Goal: Task Accomplishment & Management: Use online tool/utility

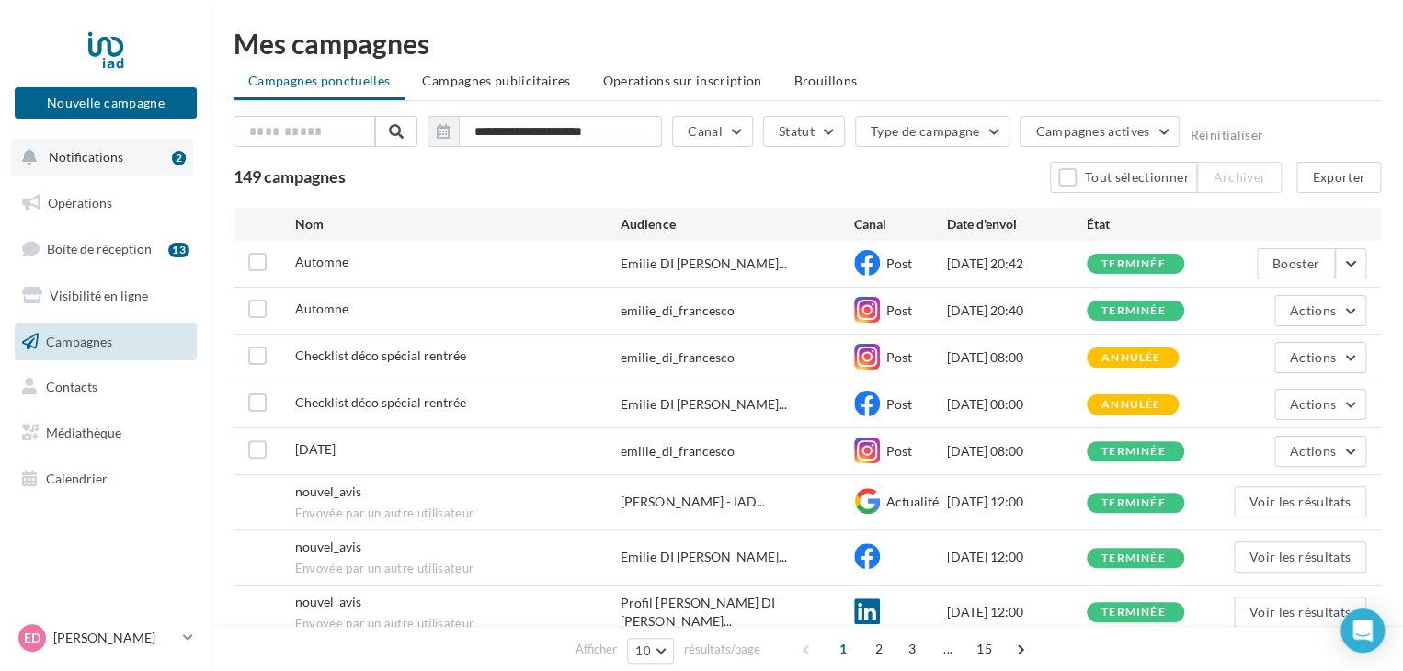
click at [121, 158] on button "Notifications 2" at bounding box center [102, 157] width 182 height 39
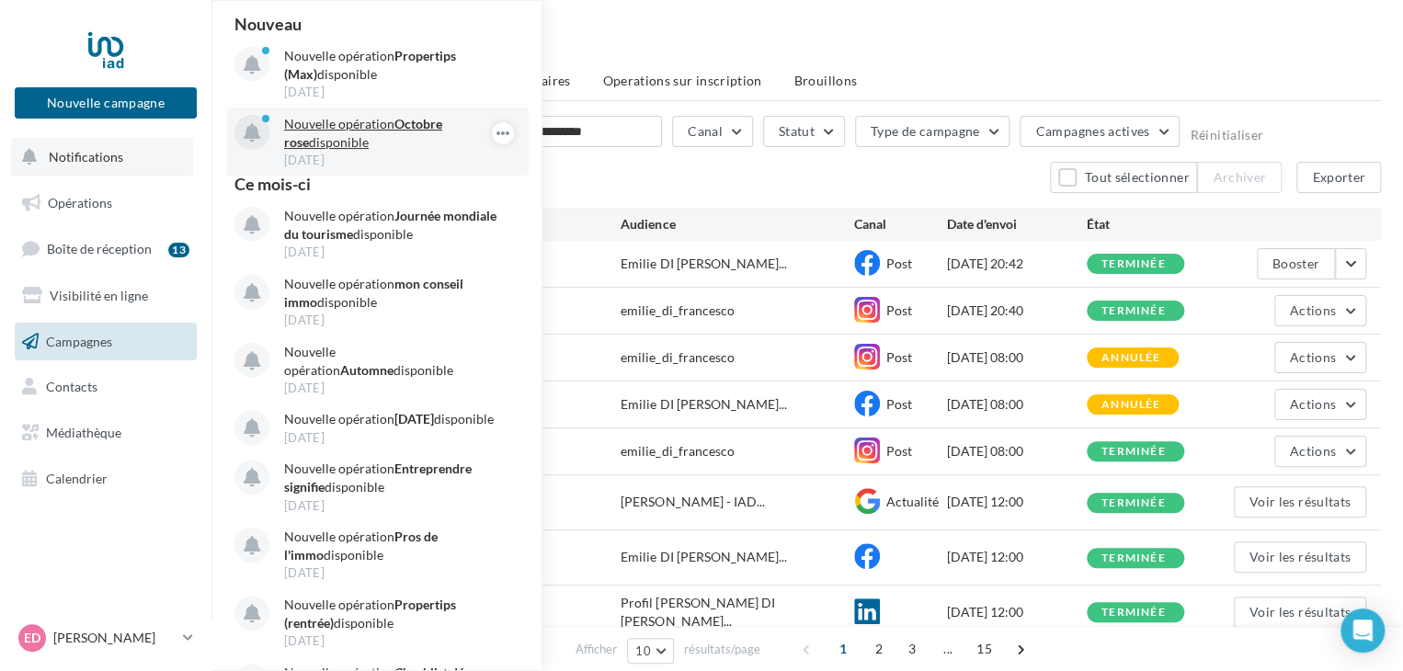
click at [309, 137] on p "Nouvelle opération Octobre rose disponible" at bounding box center [390, 133] width 213 height 37
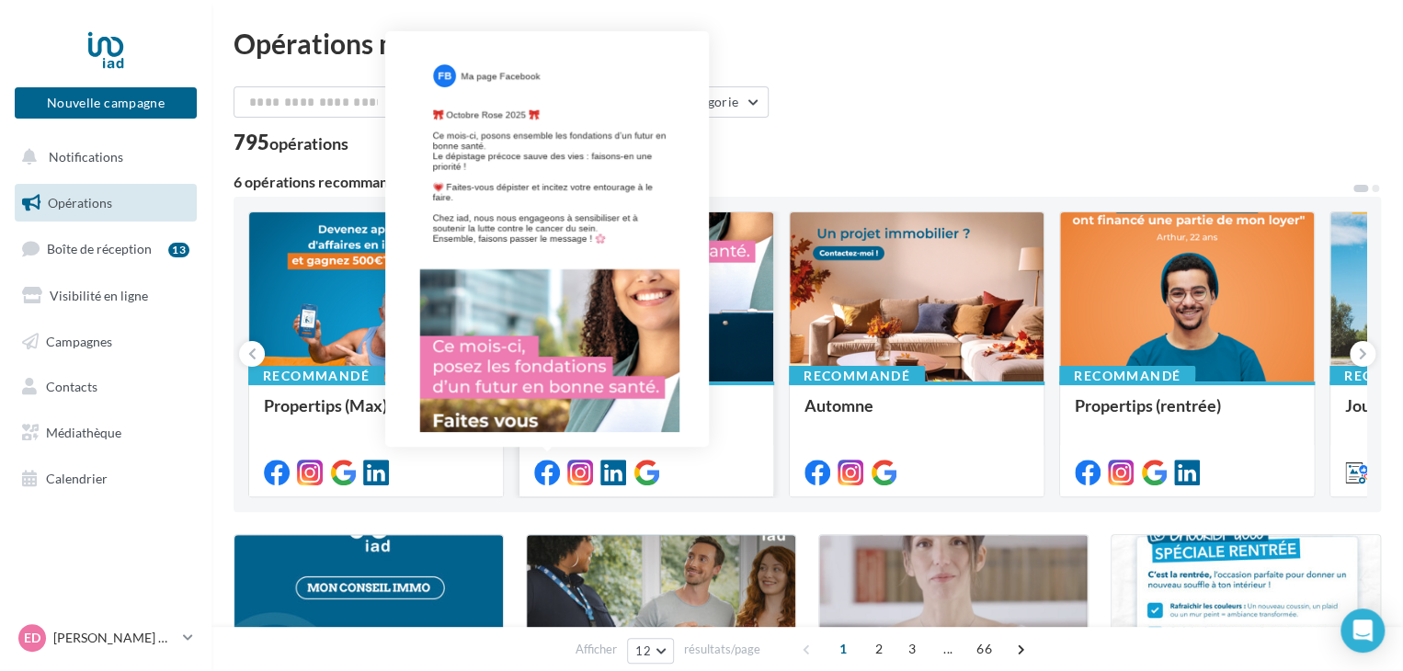
click at [547, 482] on icon at bounding box center [547, 473] width 26 height 26
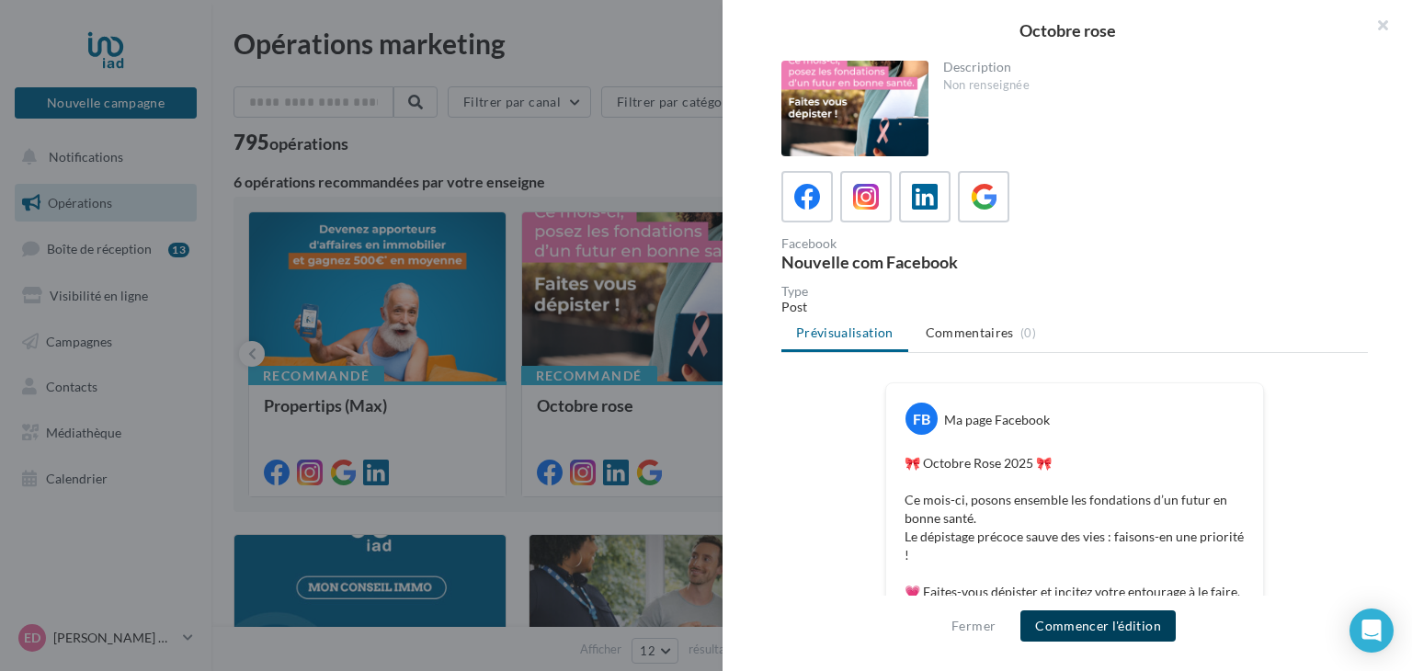
click at [1103, 625] on button "Commencer l'édition" at bounding box center [1097, 625] width 155 height 31
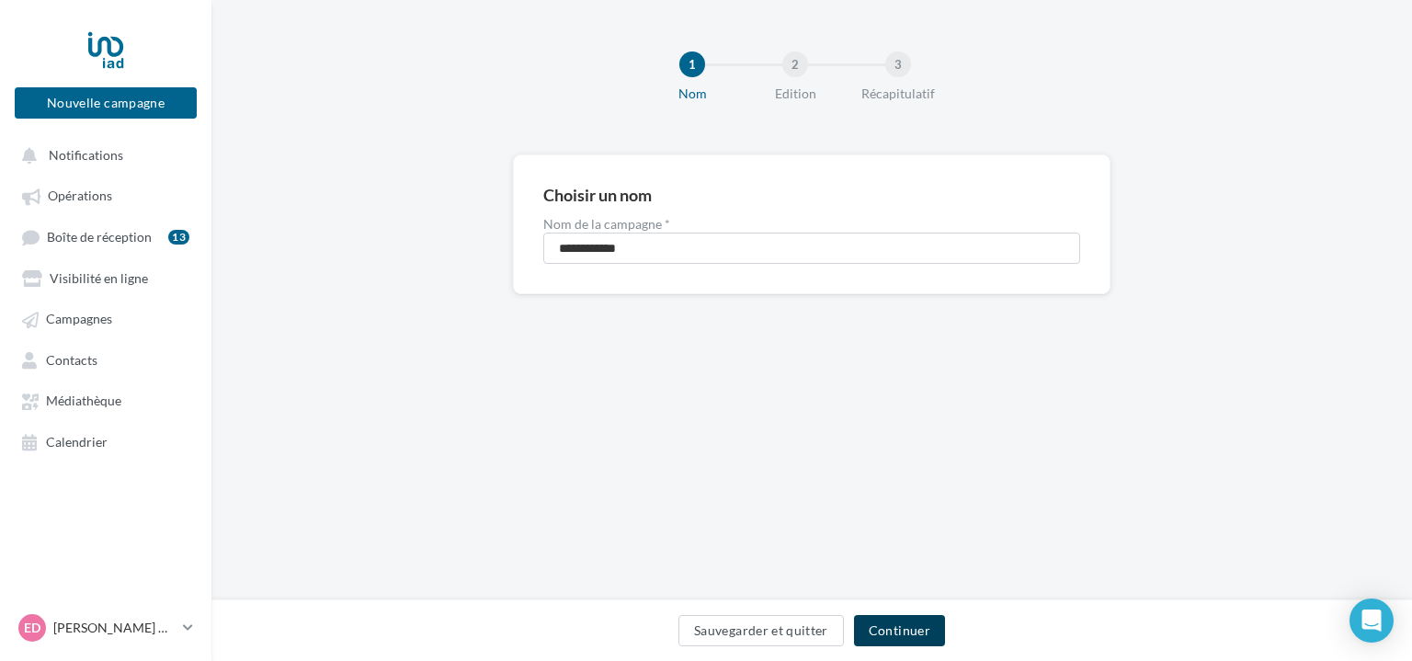
click at [917, 621] on button "Continuer" at bounding box center [899, 630] width 91 height 31
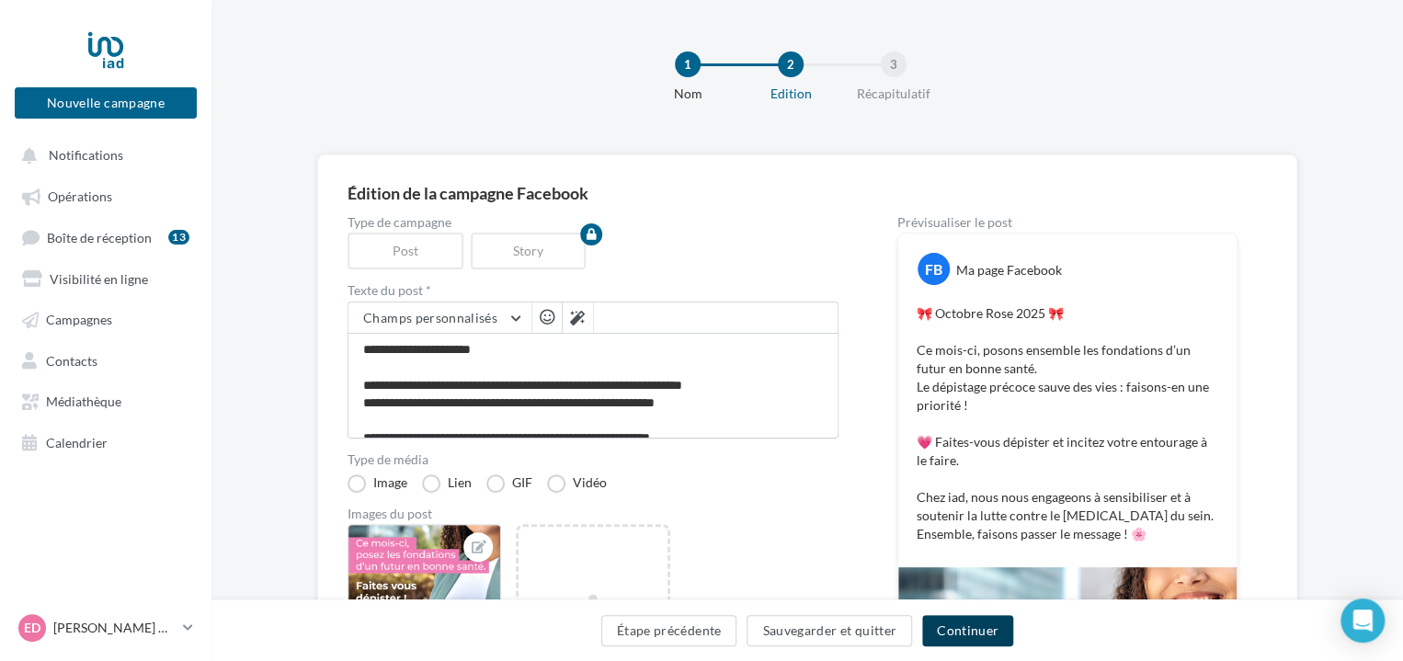
click at [962, 636] on button "Continuer" at bounding box center [967, 630] width 91 height 31
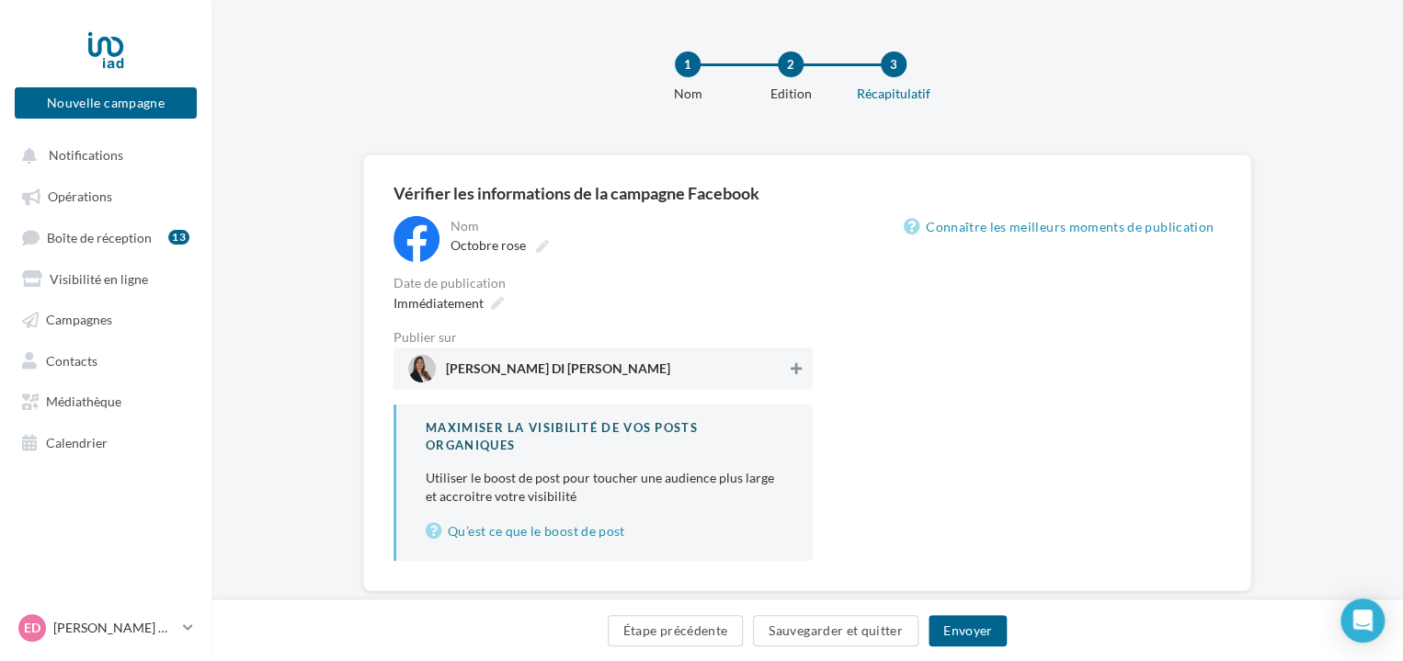
click at [791, 367] on icon at bounding box center [796, 368] width 11 height 13
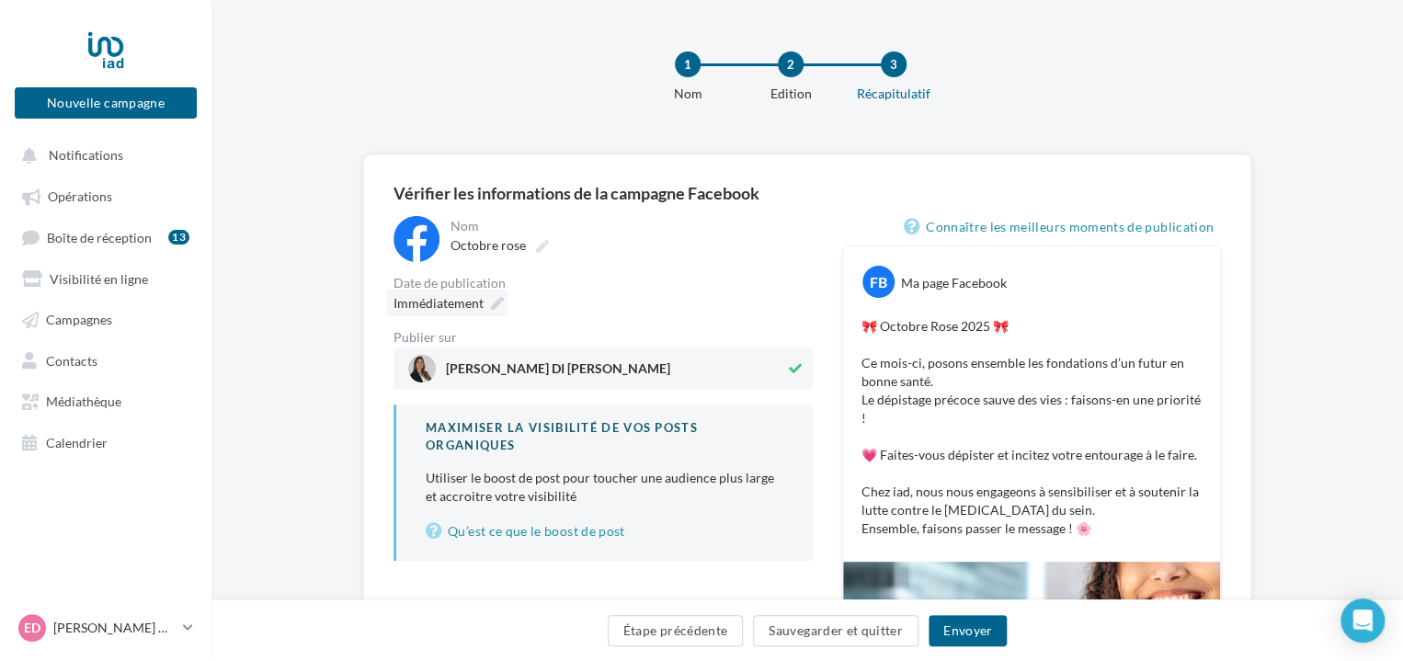
click at [492, 302] on icon at bounding box center [497, 303] width 13 height 13
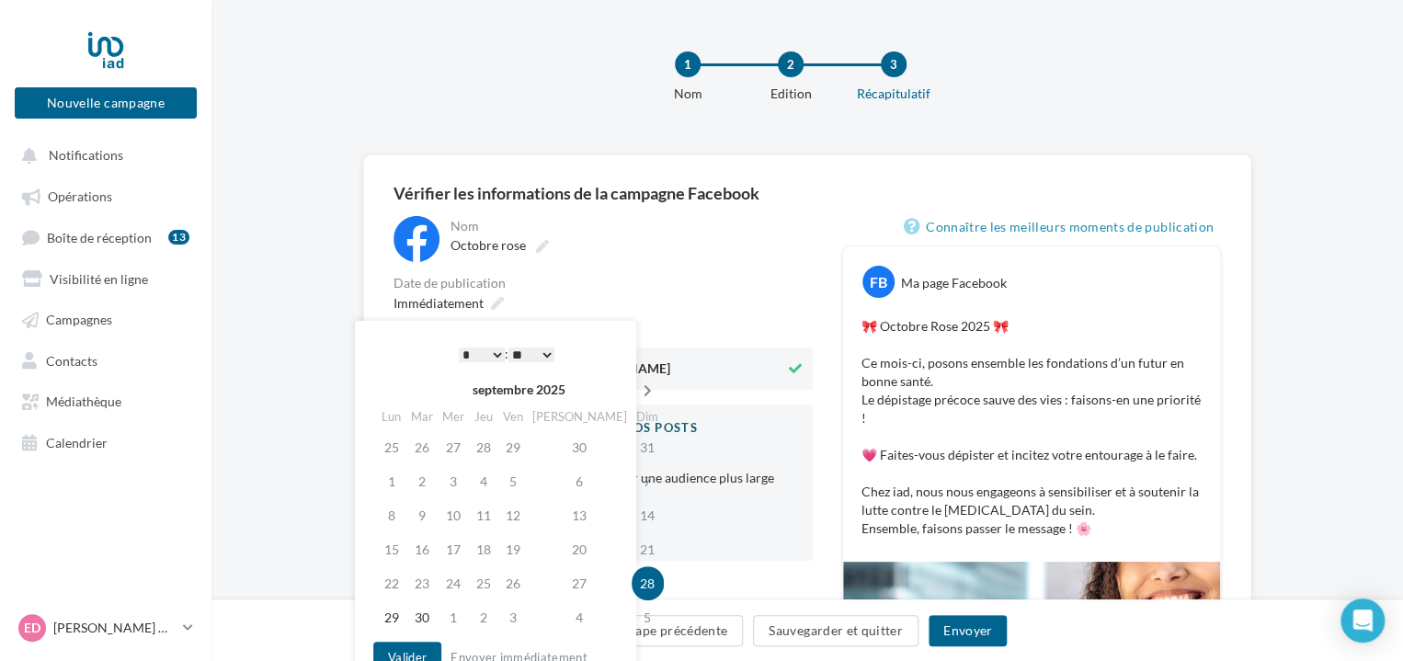
click at [636, 389] on icon at bounding box center [647, 390] width 23 height 13
click at [460, 446] on td "1" at bounding box center [455, 447] width 31 height 34
click at [404, 654] on button "Valider" at bounding box center [407, 657] width 68 height 31
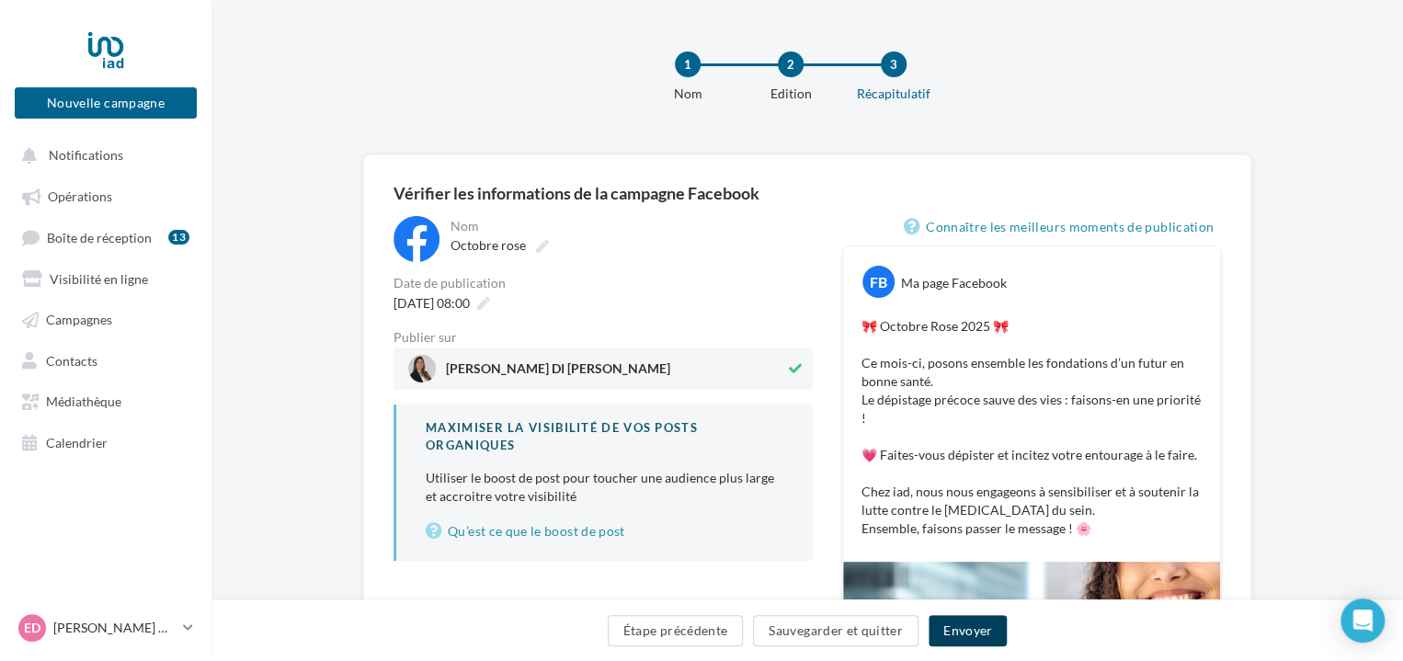
click at [971, 629] on button "Envoyer" at bounding box center [967, 630] width 78 height 31
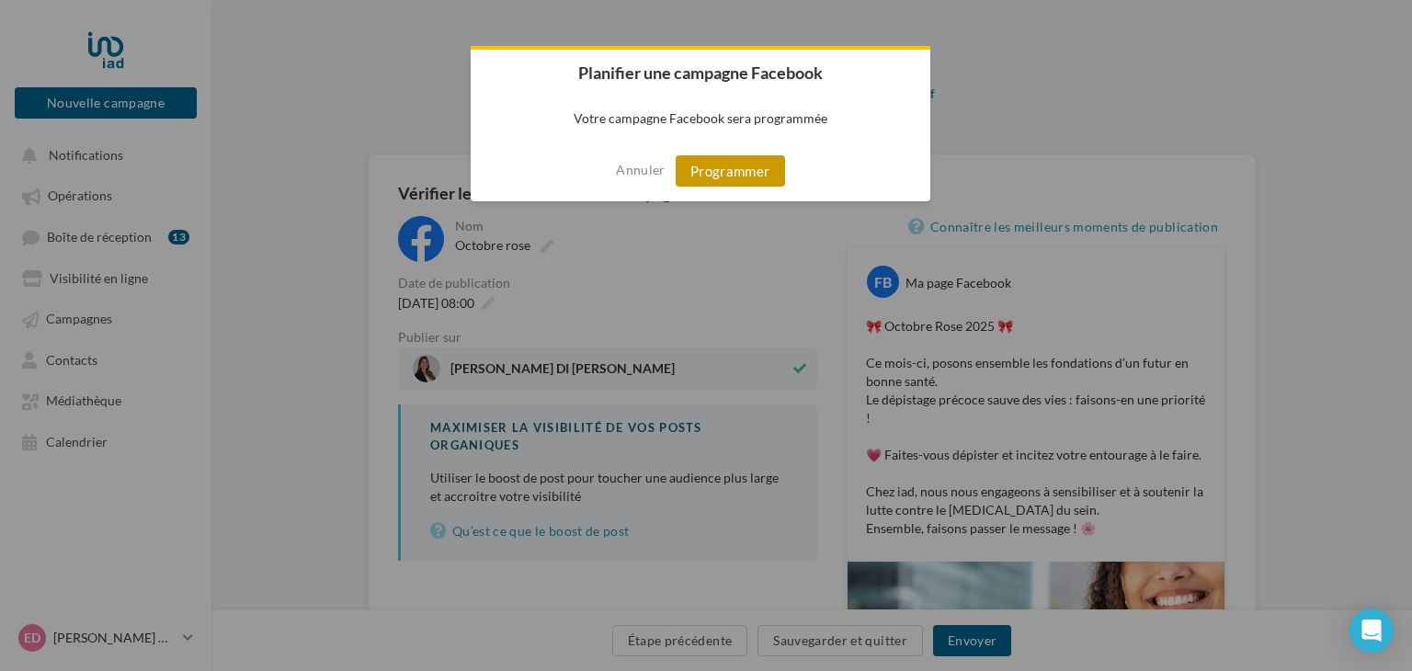
click at [746, 162] on button "Programmer" at bounding box center [730, 170] width 109 height 31
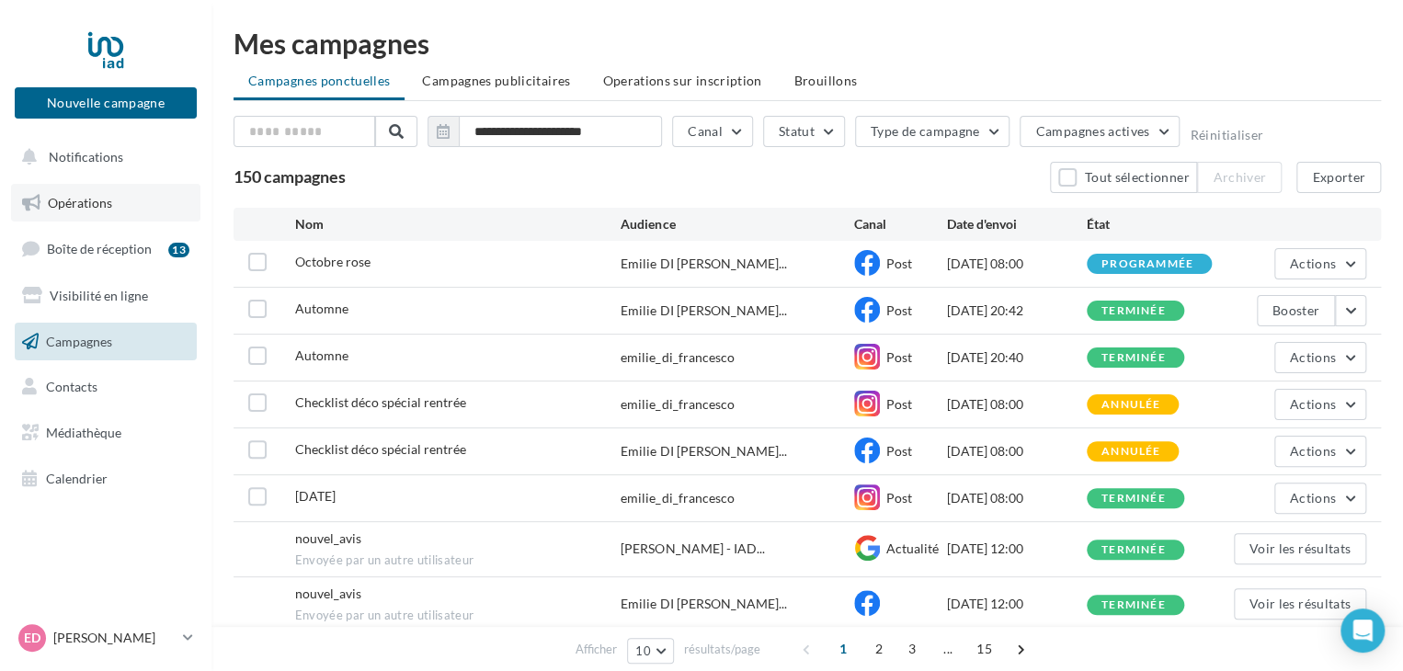
click at [120, 207] on link "Opérations" at bounding box center [105, 203] width 189 height 39
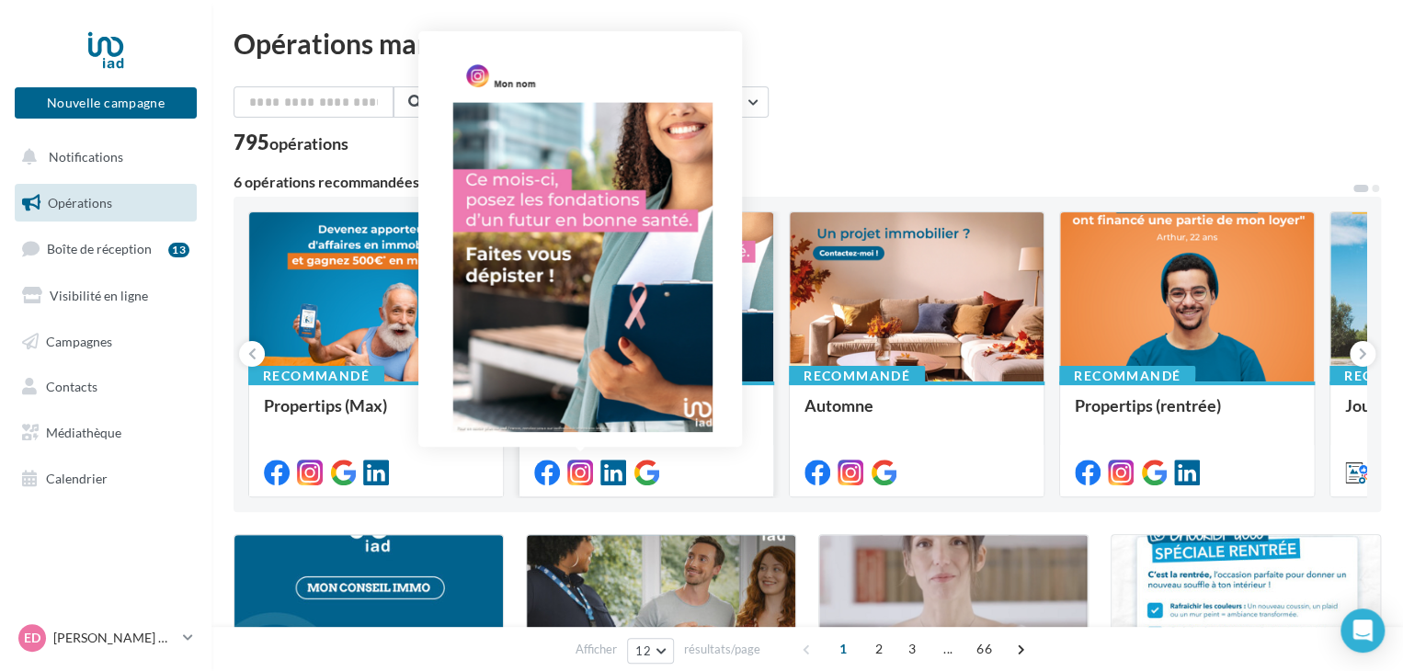
click at [581, 466] on icon at bounding box center [580, 473] width 26 height 26
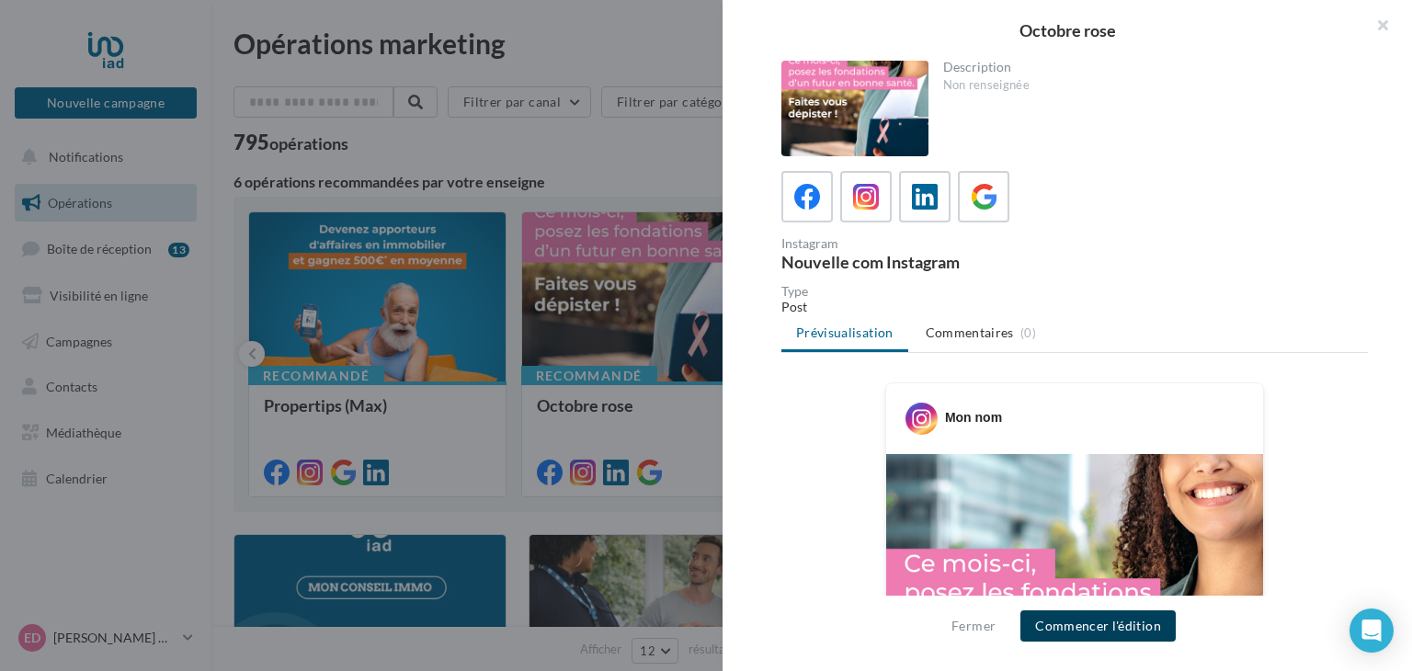
click at [1092, 621] on button "Commencer l'édition" at bounding box center [1097, 625] width 155 height 31
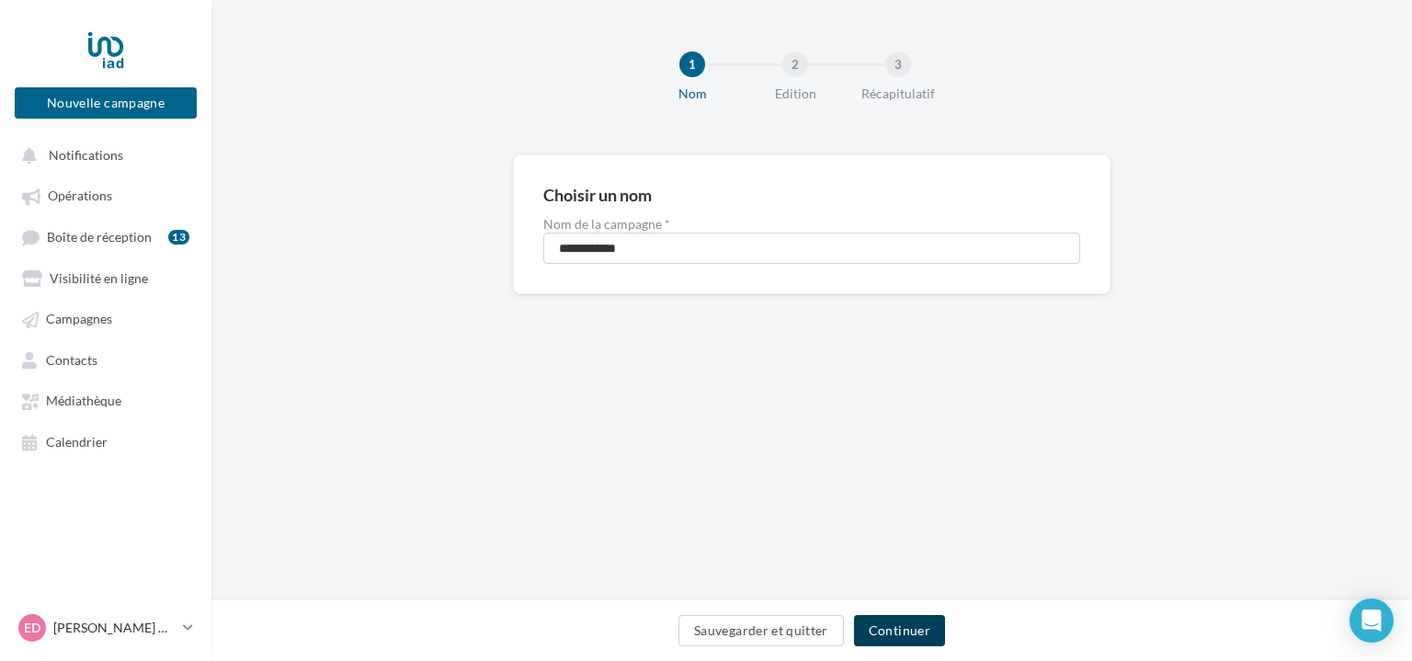
click at [925, 630] on button "Continuer" at bounding box center [899, 630] width 91 height 31
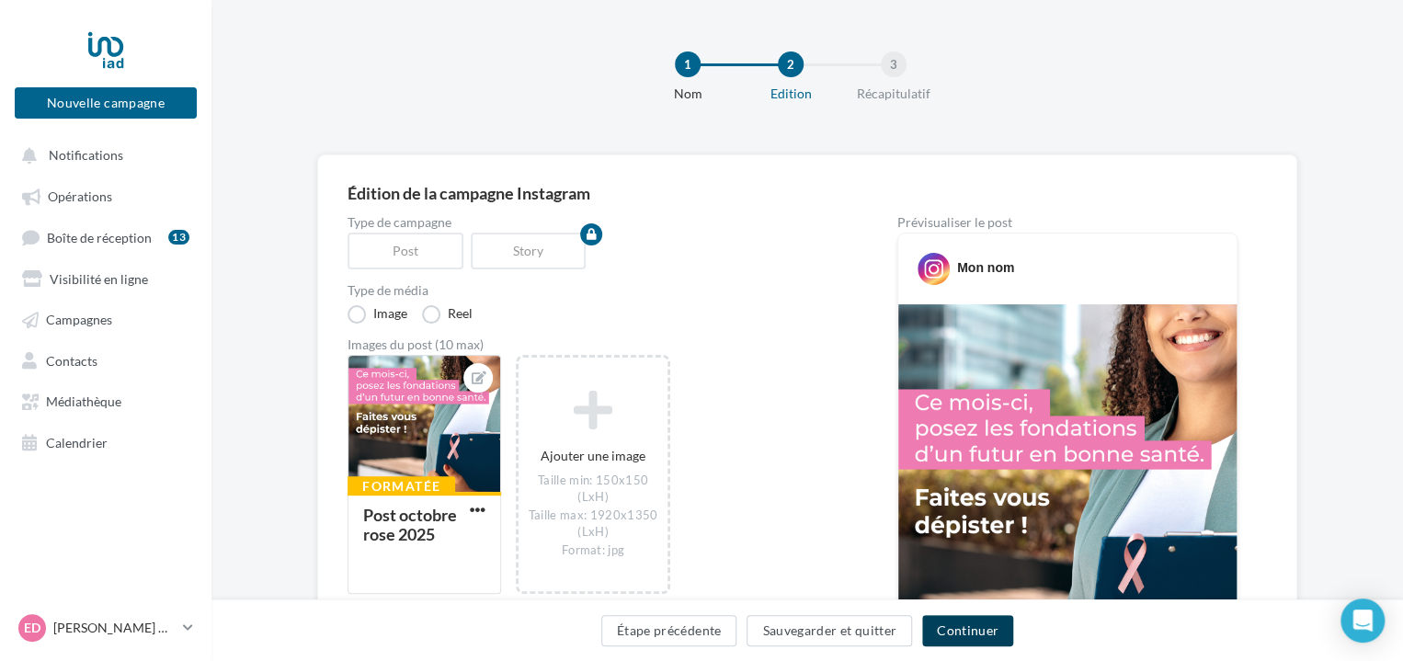
click at [983, 639] on button "Continuer" at bounding box center [967, 630] width 91 height 31
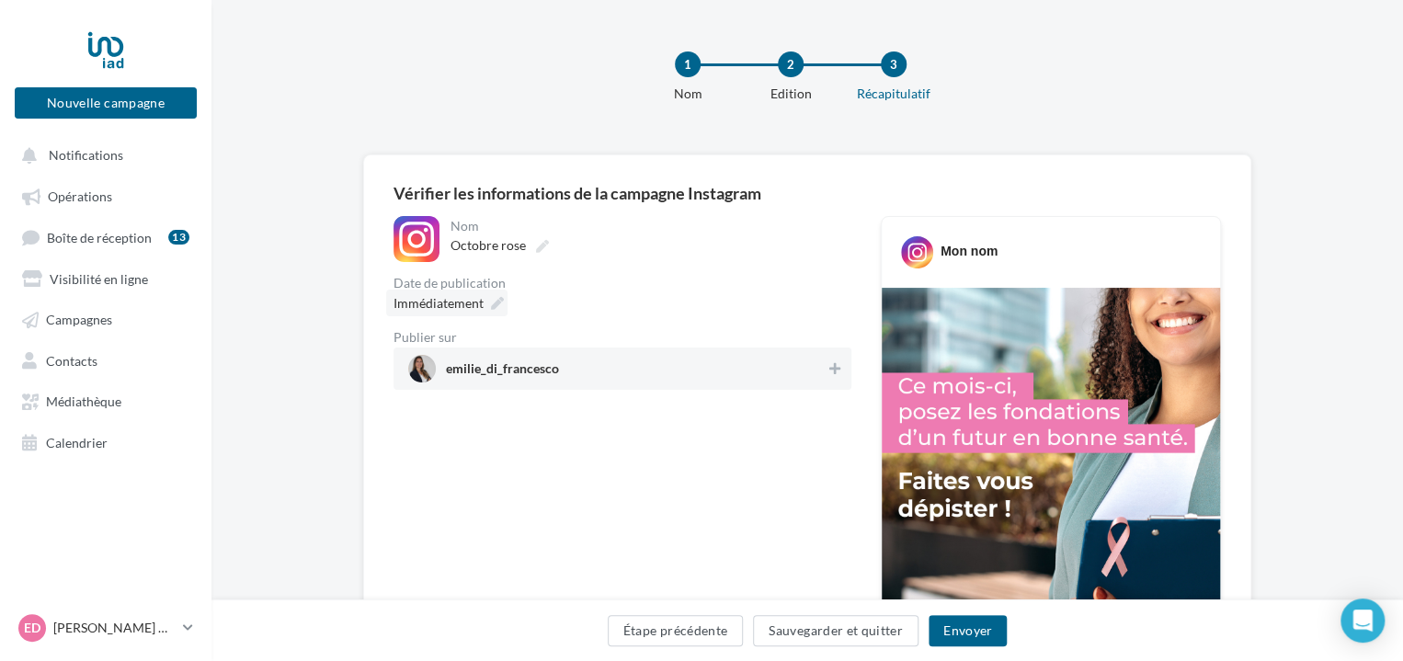
click at [478, 310] on span "Immédiatement" at bounding box center [438, 303] width 90 height 16
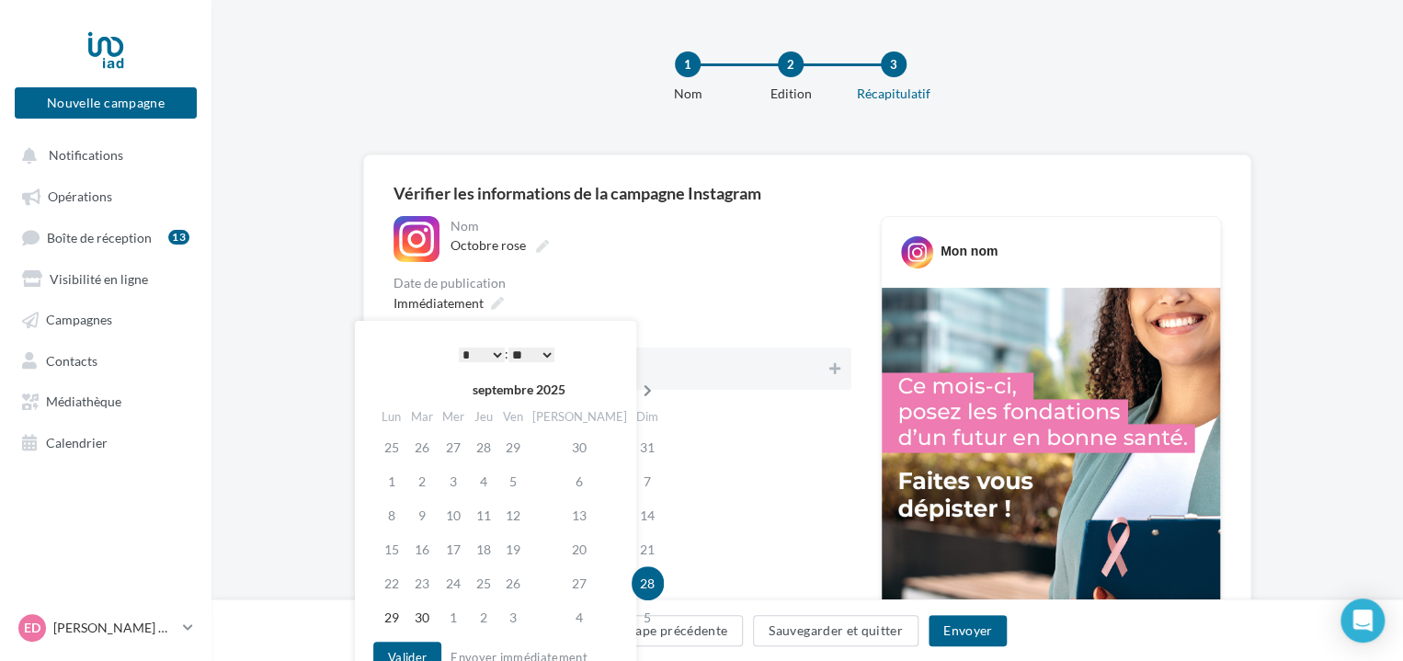
click at [636, 388] on icon at bounding box center [647, 390] width 23 height 13
click at [461, 438] on td "1" at bounding box center [455, 447] width 31 height 34
click at [412, 652] on button "Valider" at bounding box center [407, 657] width 68 height 31
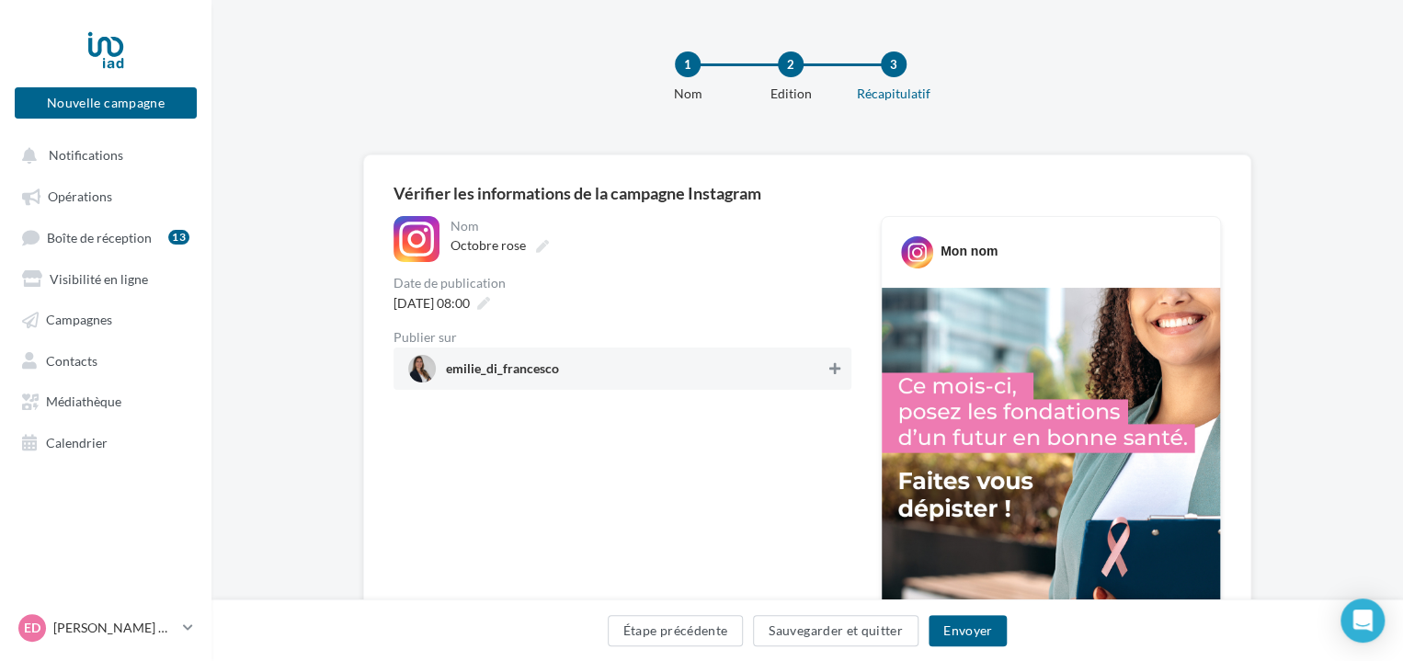
click at [829, 365] on icon at bounding box center [834, 368] width 11 height 13
click at [966, 638] on button "Envoyer" at bounding box center [967, 630] width 78 height 31
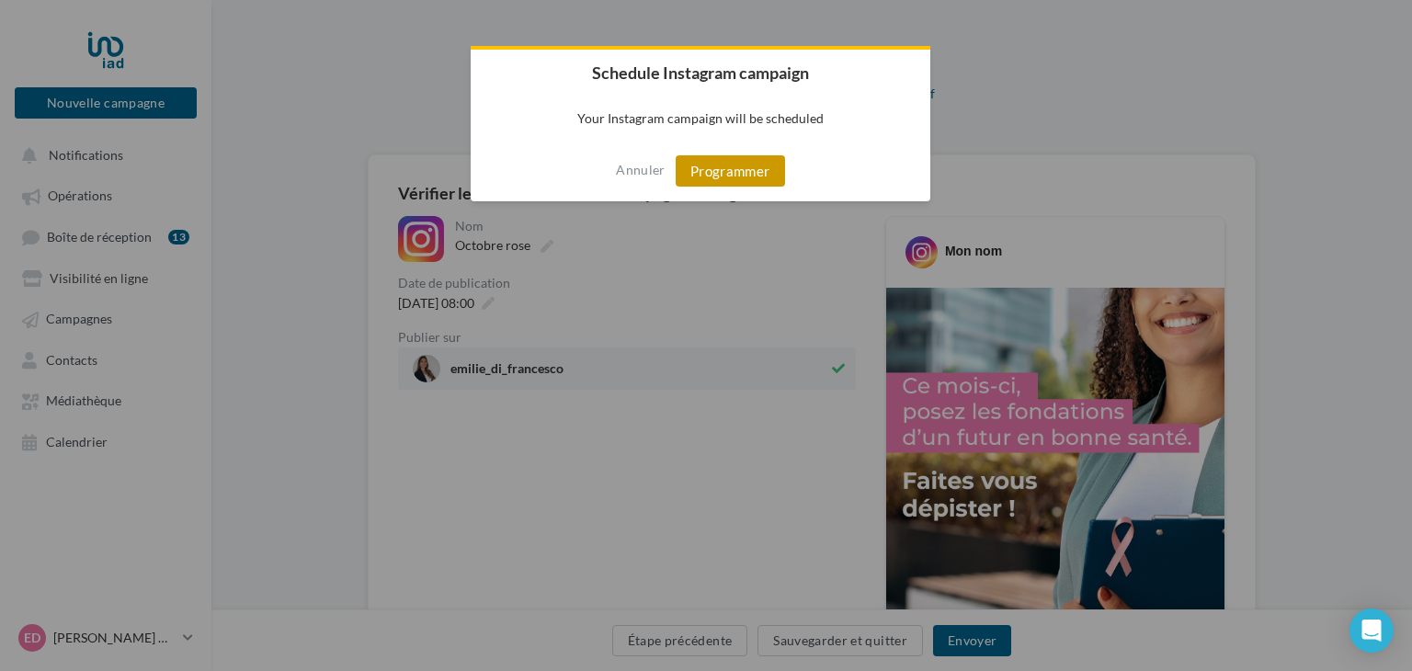
click at [734, 174] on button "Programmer" at bounding box center [730, 170] width 109 height 31
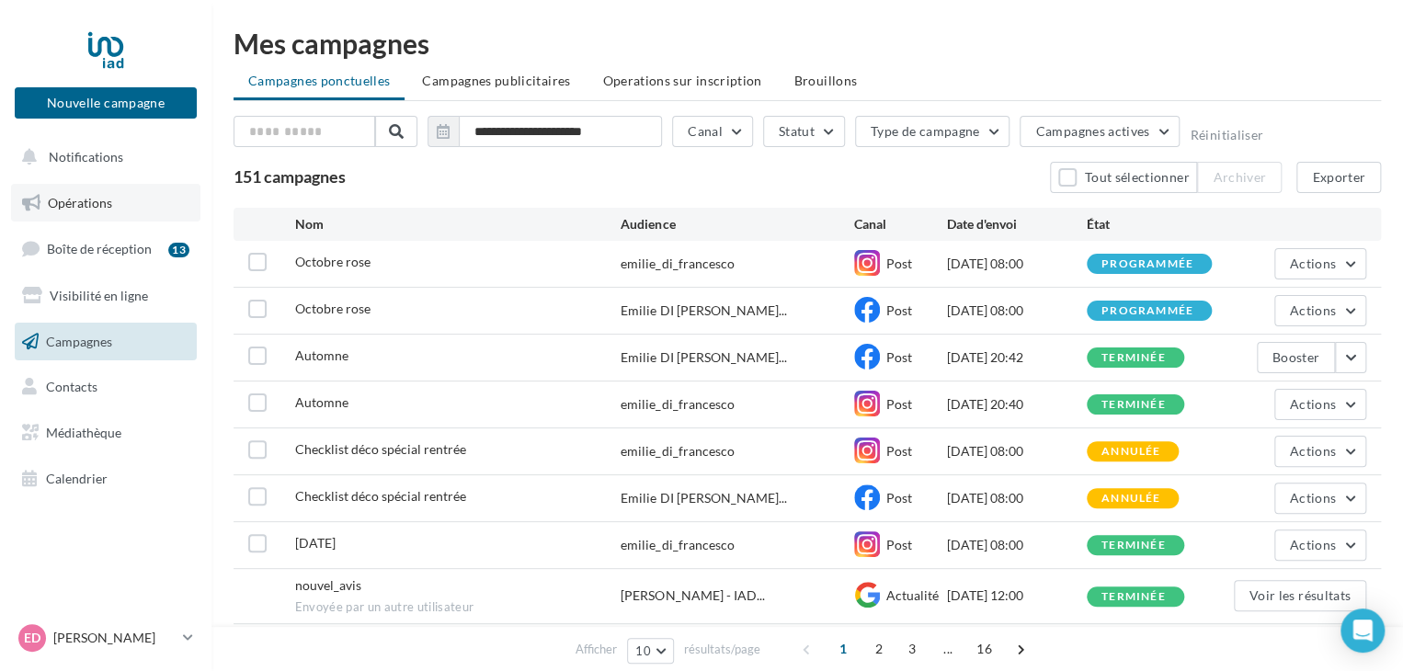
click at [92, 201] on span "Opérations" at bounding box center [80, 203] width 64 height 16
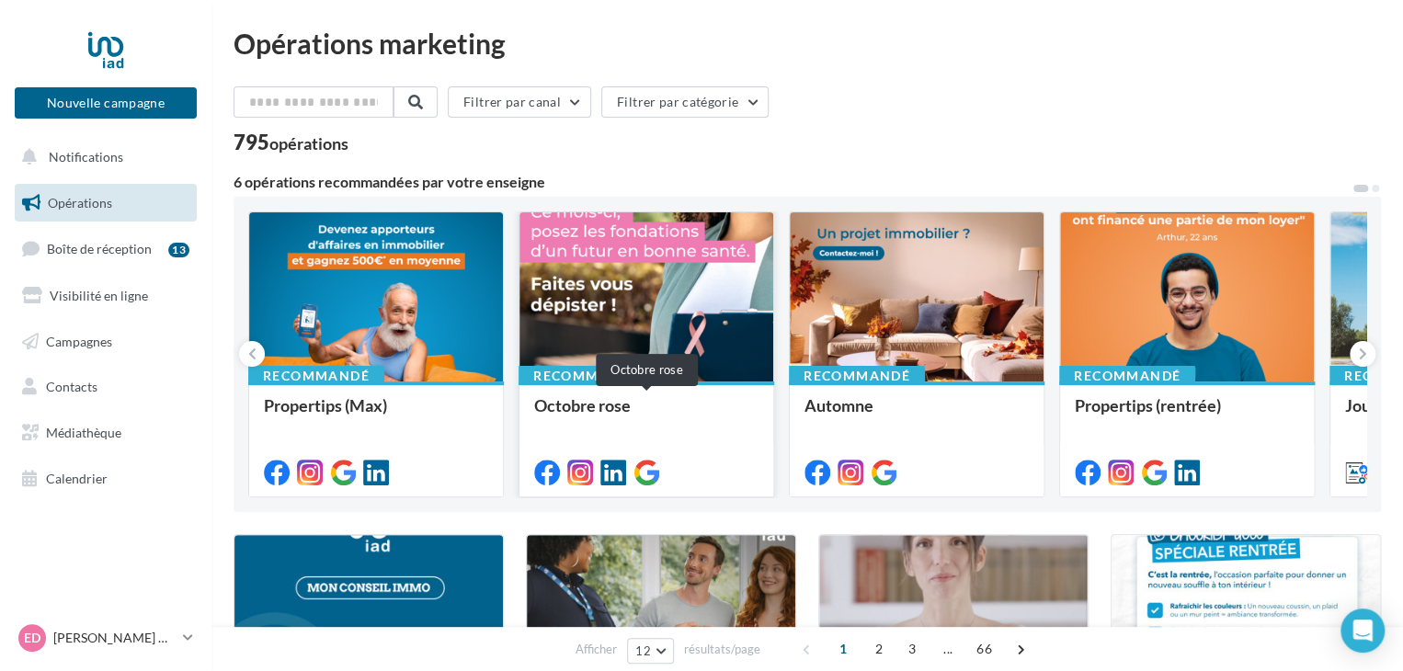
click at [610, 401] on div "Octobre rose" at bounding box center [646, 414] width 224 height 37
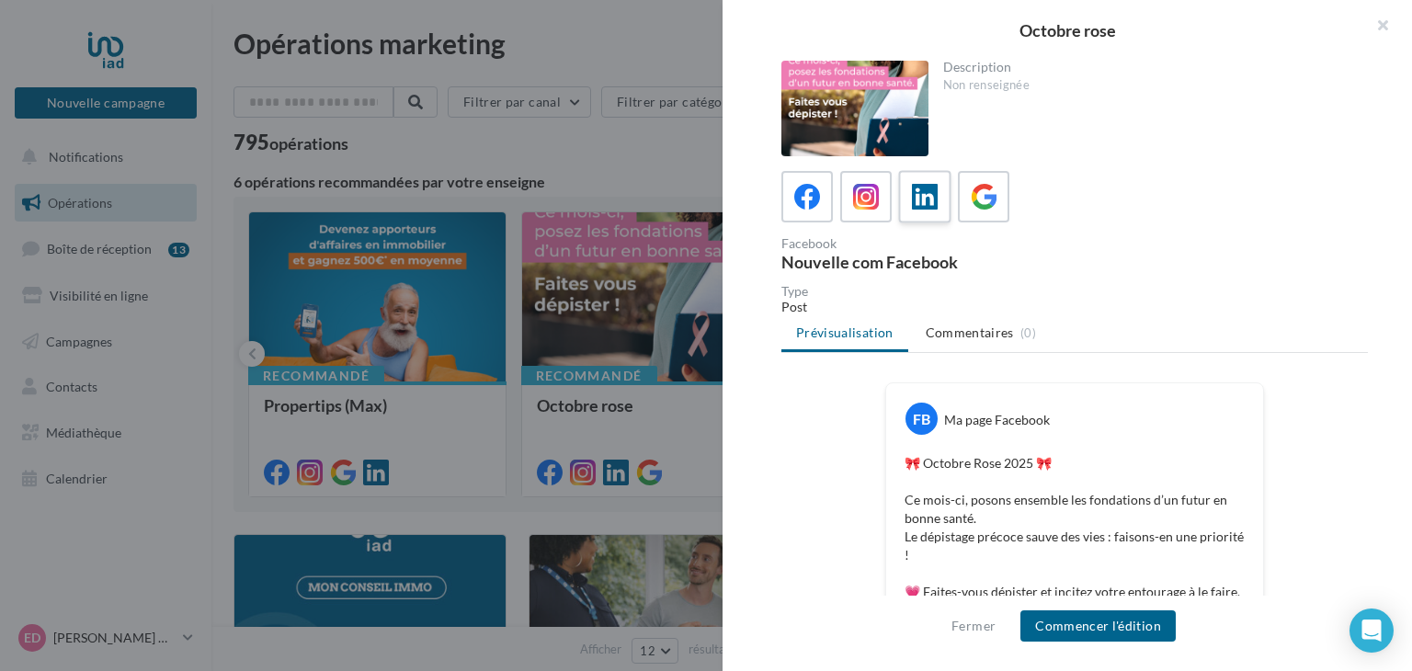
click at [925, 200] on icon at bounding box center [925, 197] width 27 height 27
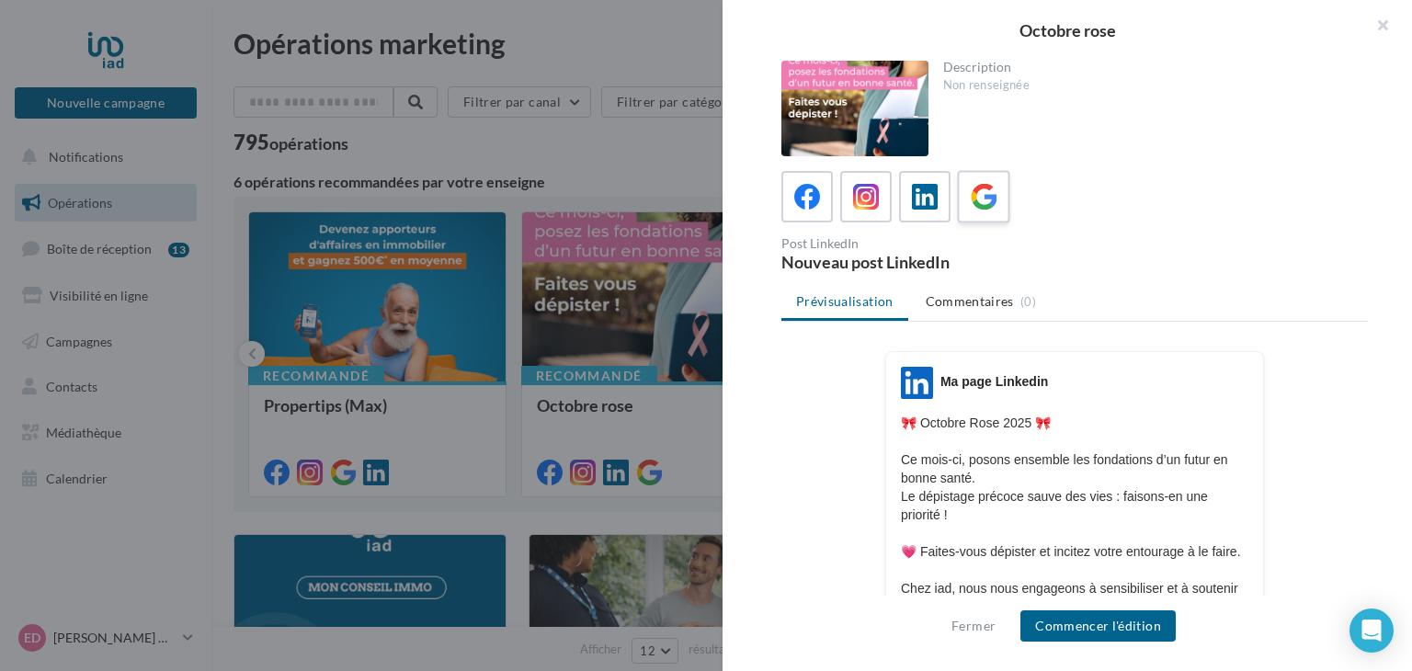
click at [975, 202] on icon at bounding box center [984, 197] width 27 height 27
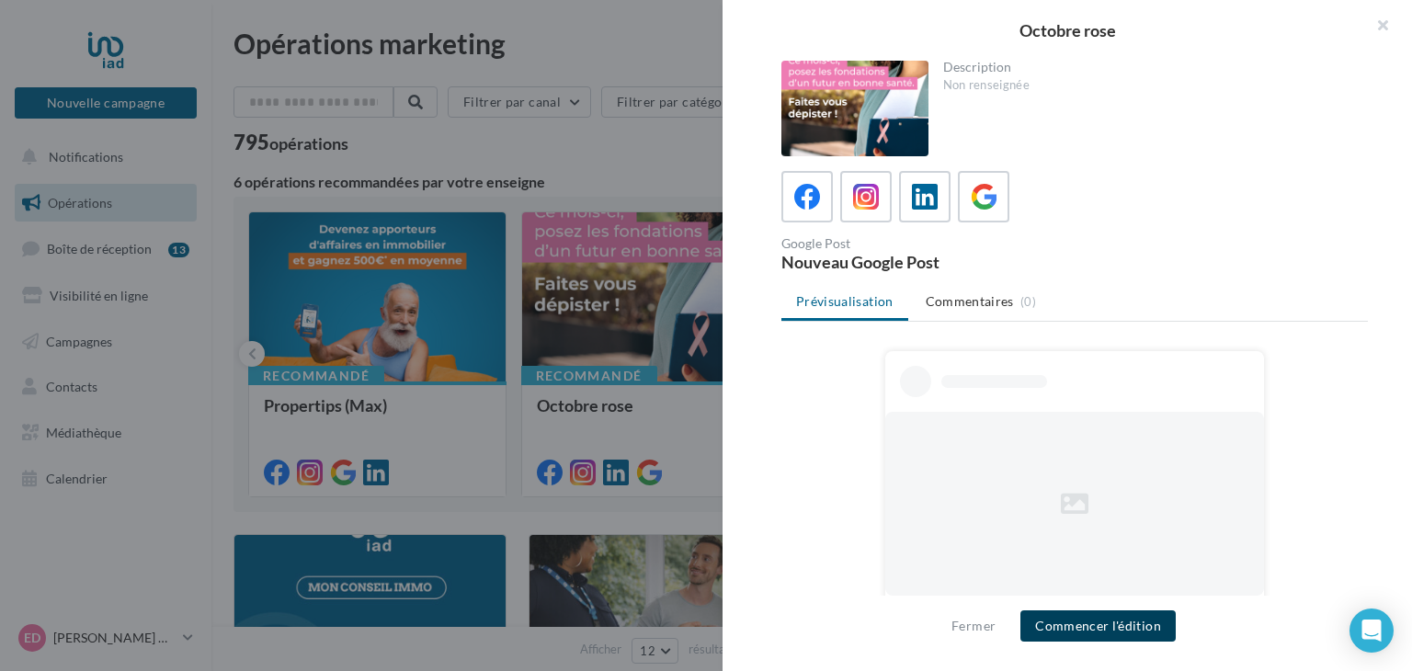
click at [1072, 628] on button "Commencer l'édition" at bounding box center [1097, 625] width 155 height 31
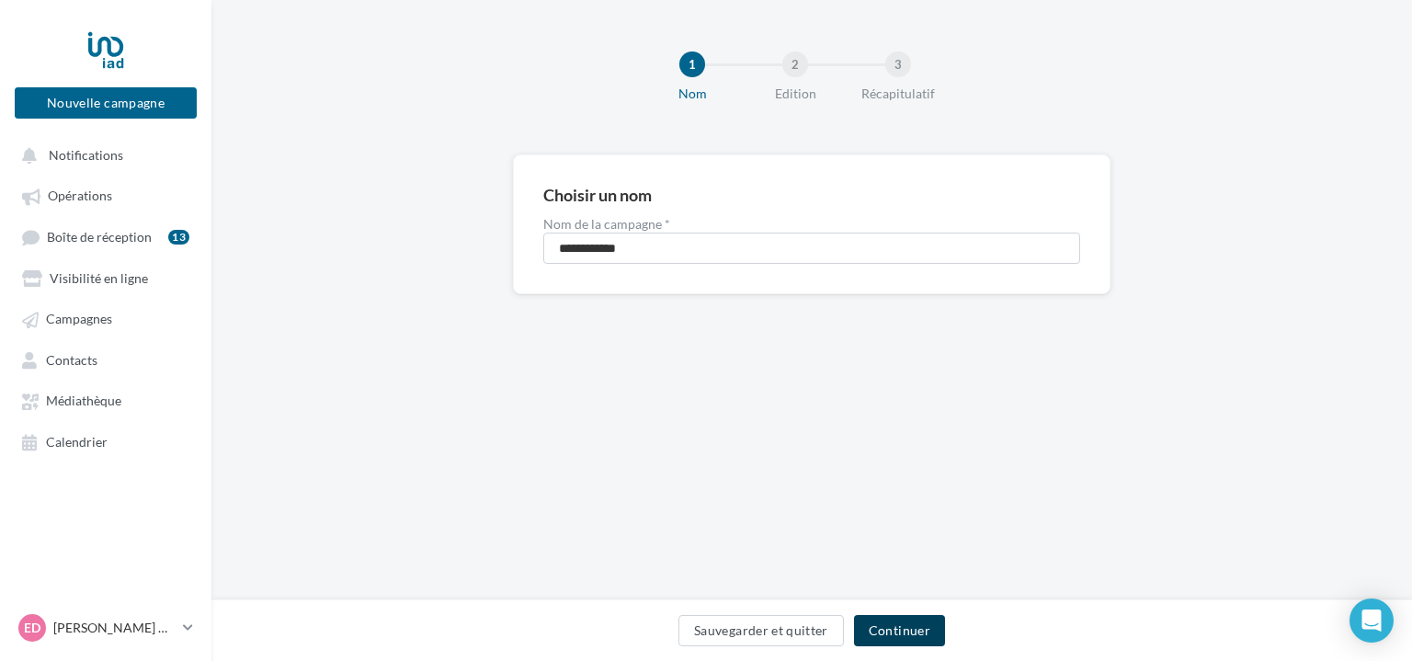
click at [925, 633] on button "Continuer" at bounding box center [899, 630] width 91 height 31
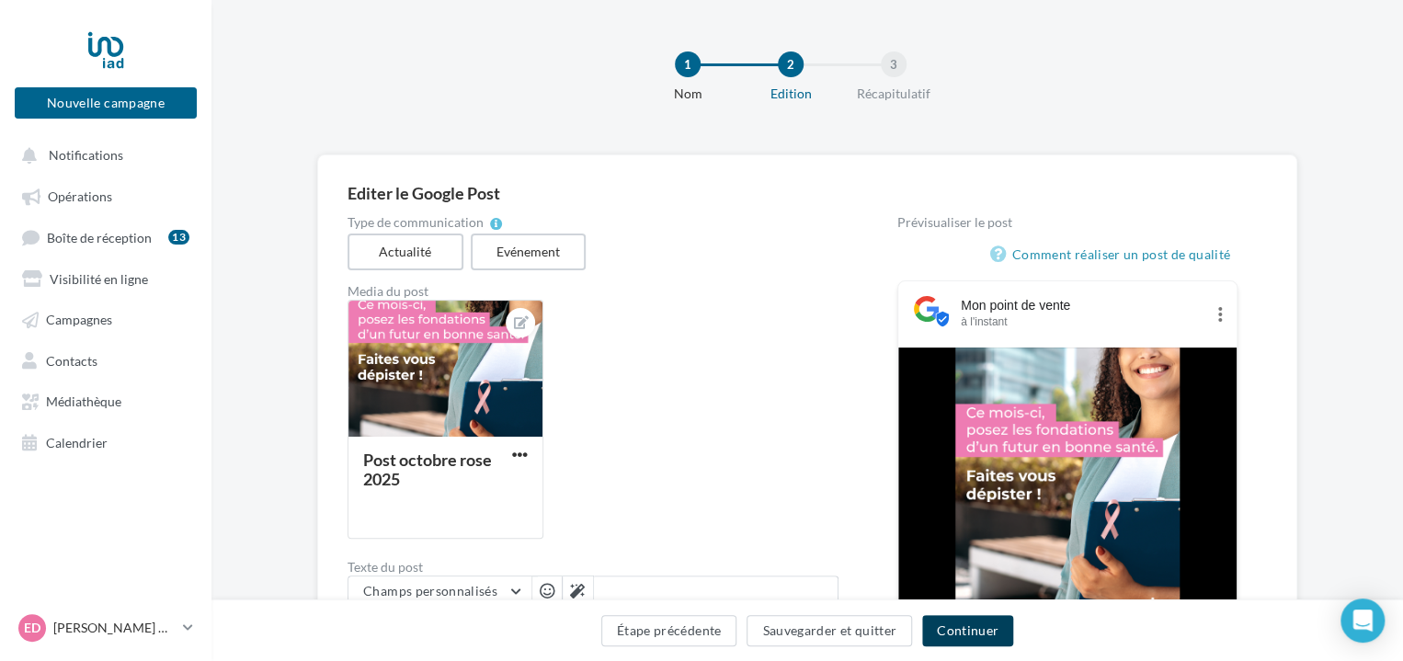
click at [979, 628] on button "Continuer" at bounding box center [967, 630] width 91 height 31
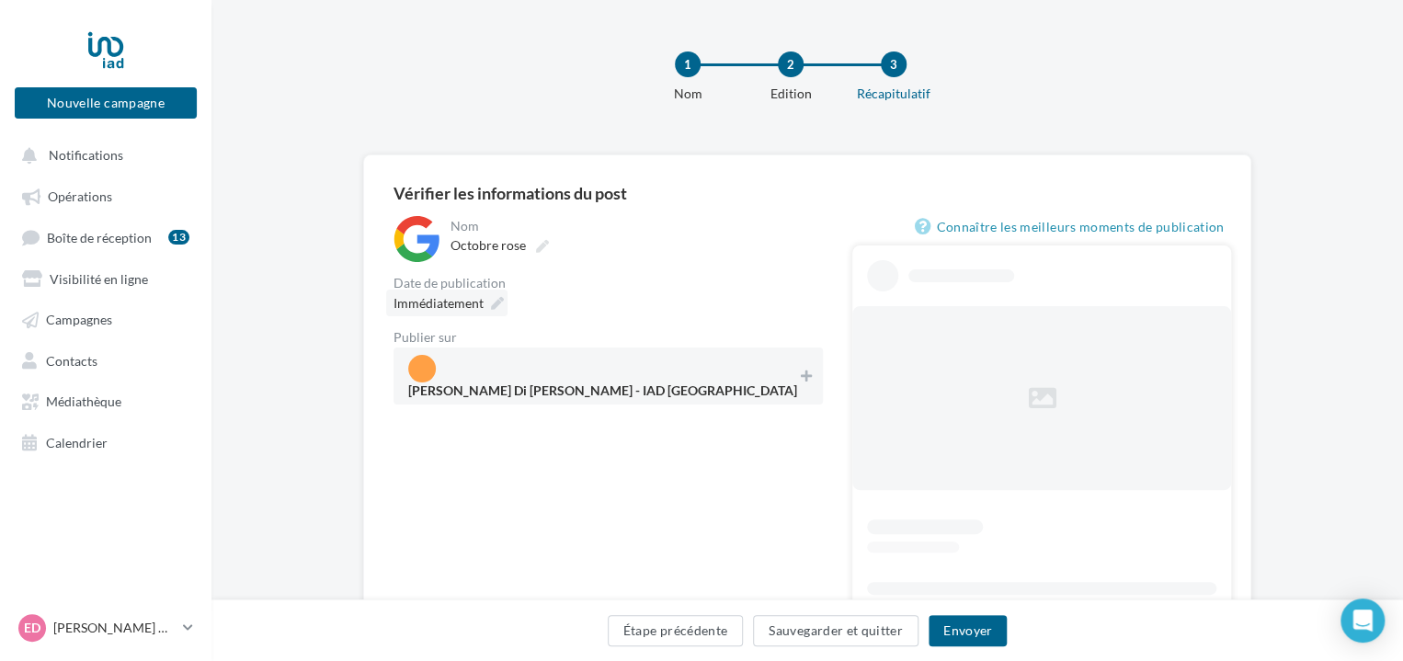
click at [474, 305] on span "Immédiatement" at bounding box center [438, 303] width 90 height 16
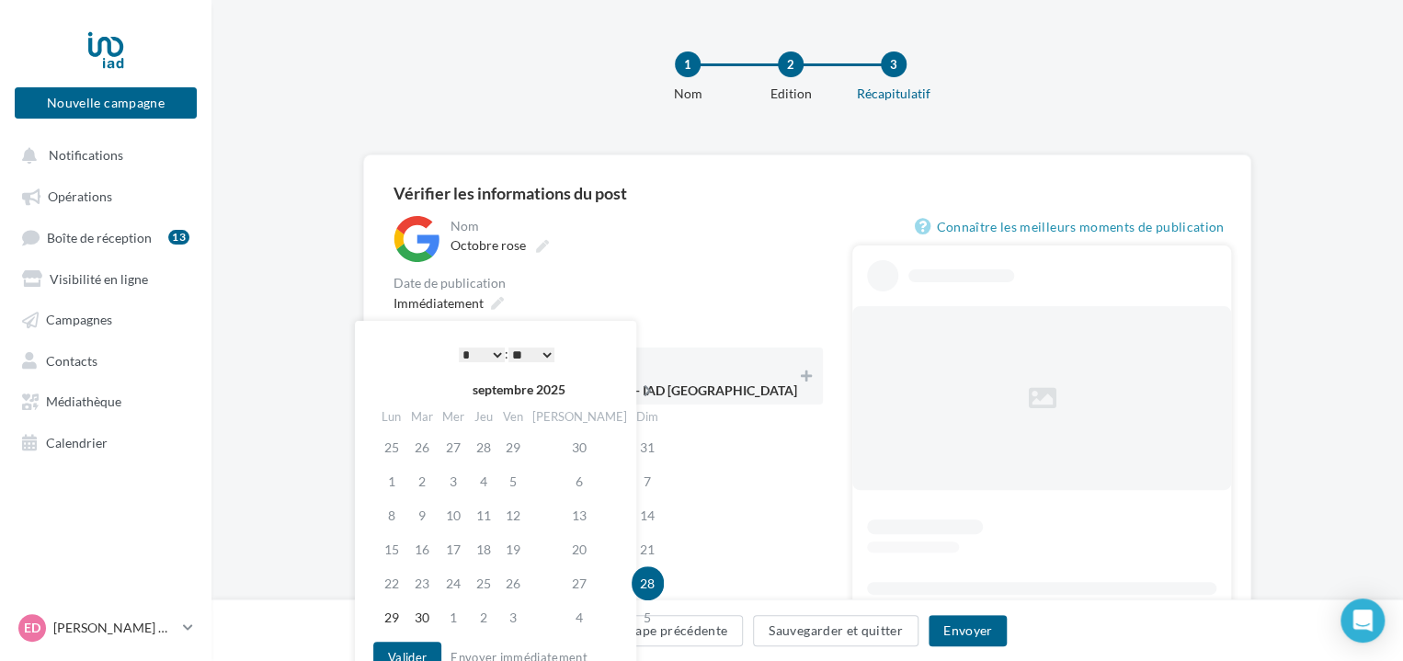
click at [636, 386] on icon at bounding box center [647, 390] width 23 height 13
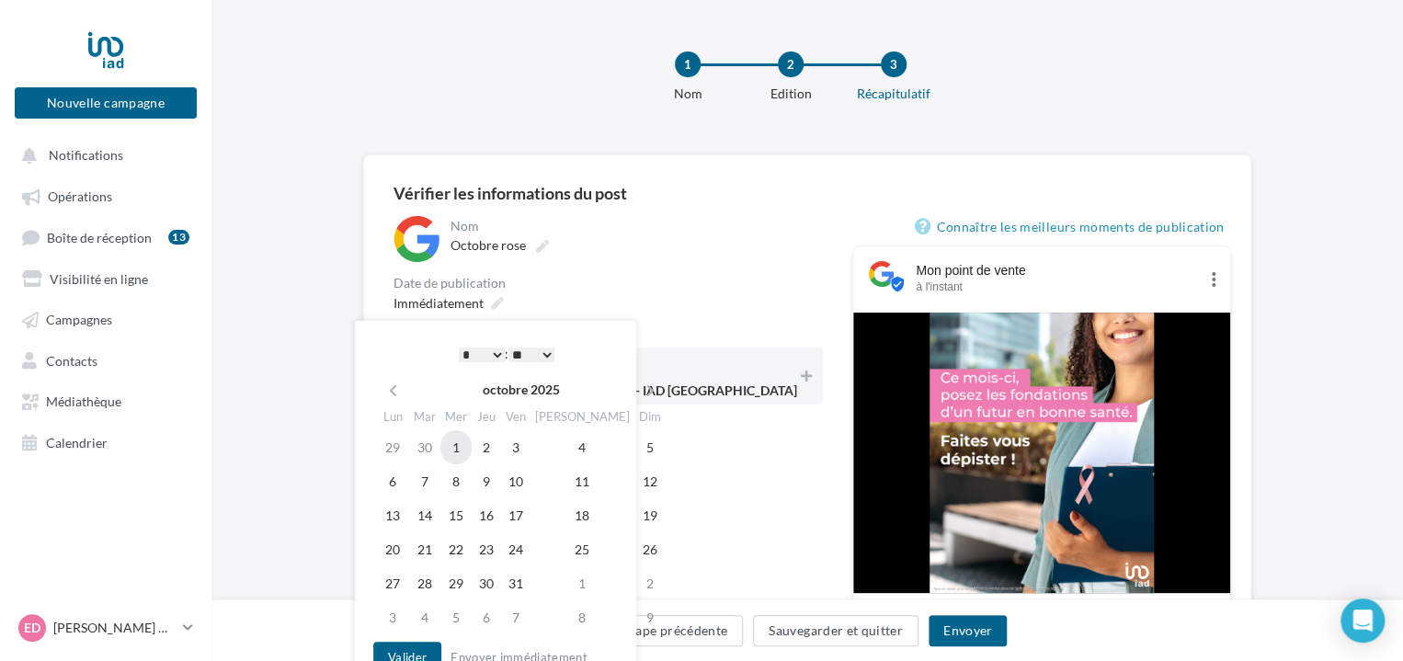
click at [459, 446] on td "1" at bounding box center [455, 447] width 31 height 34
click at [424, 652] on button "Valider" at bounding box center [407, 657] width 68 height 31
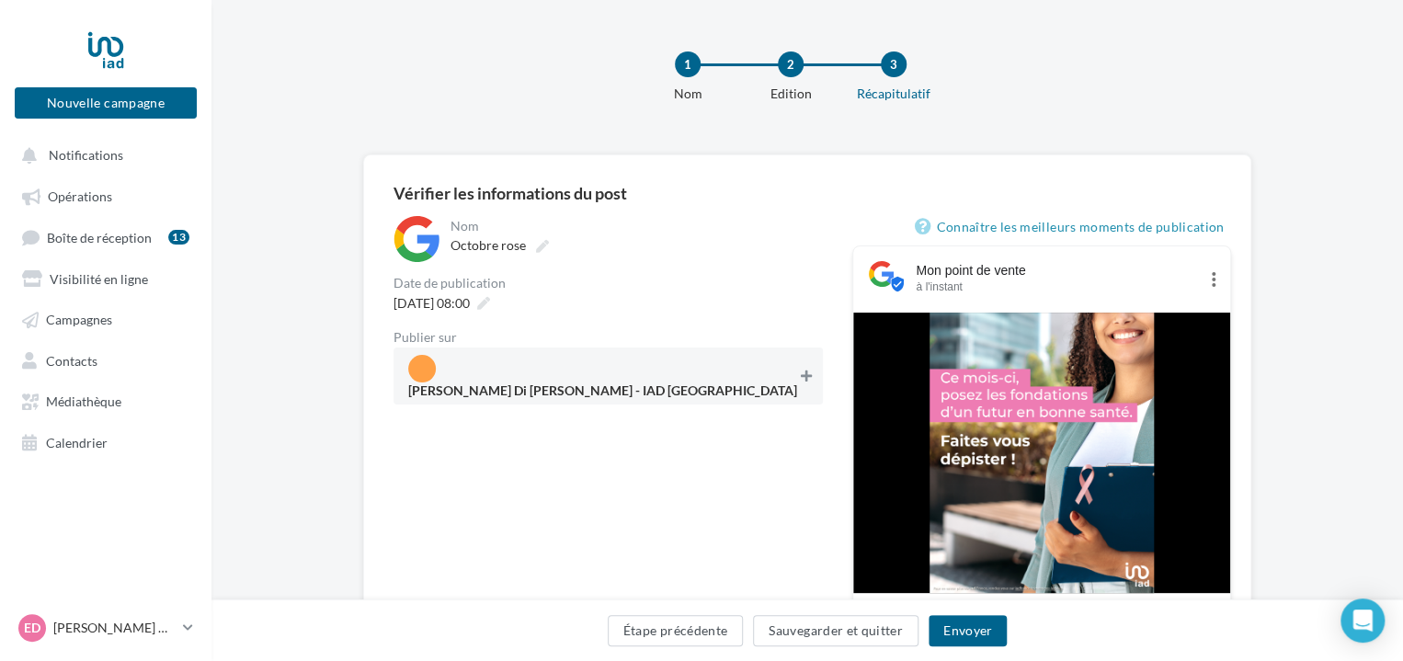
click at [801, 370] on icon at bounding box center [806, 376] width 11 height 13
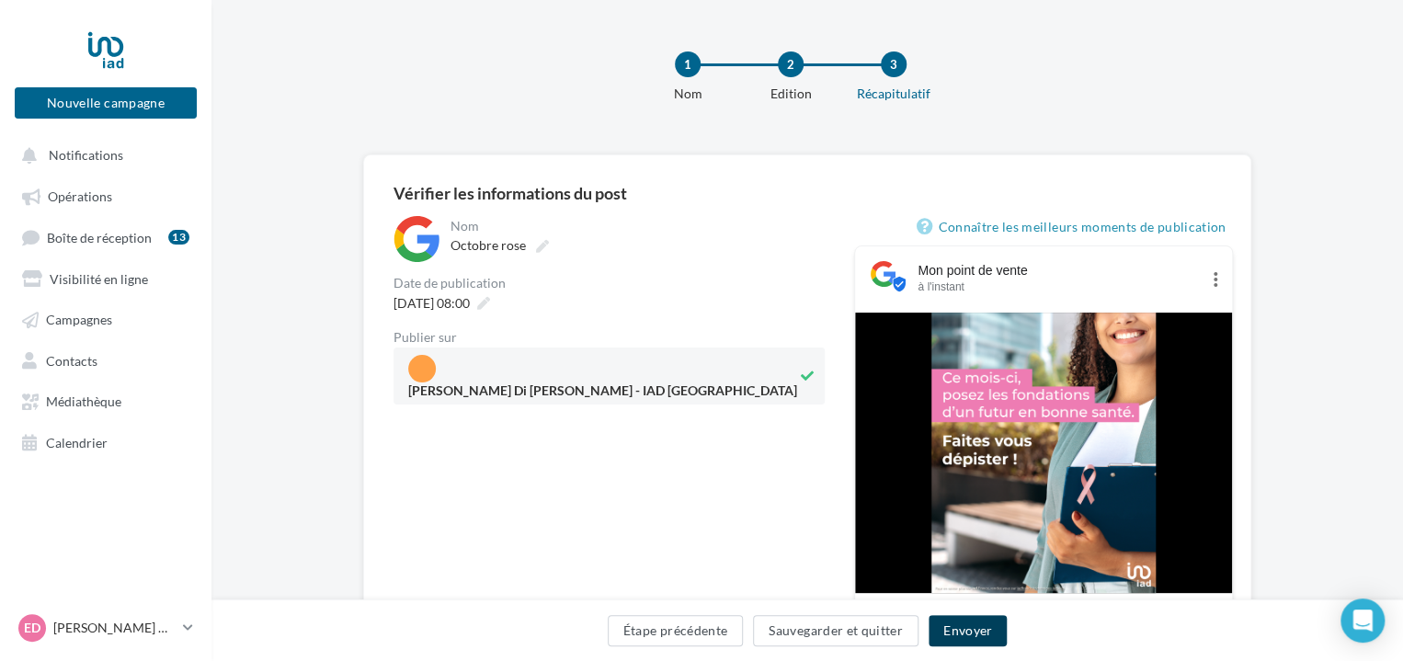
click at [968, 640] on button "Envoyer" at bounding box center [967, 630] width 78 height 31
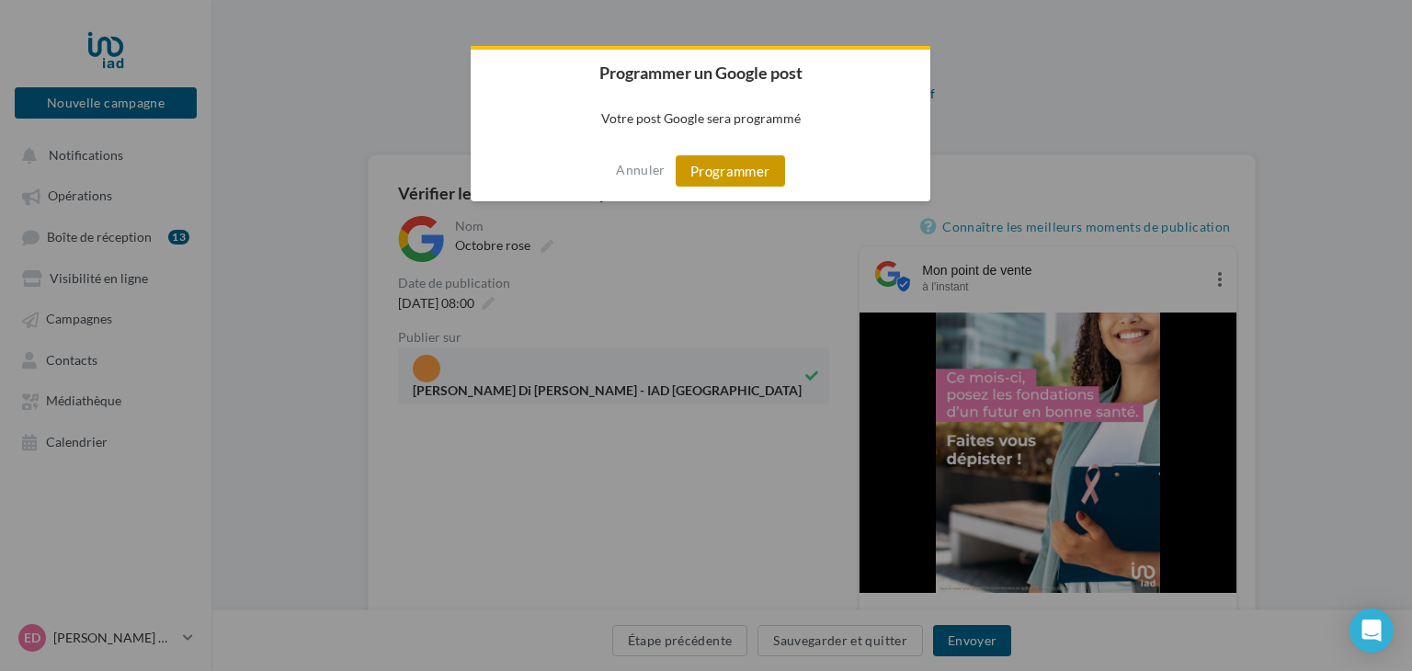
click at [717, 183] on button "Programmer" at bounding box center [730, 170] width 109 height 31
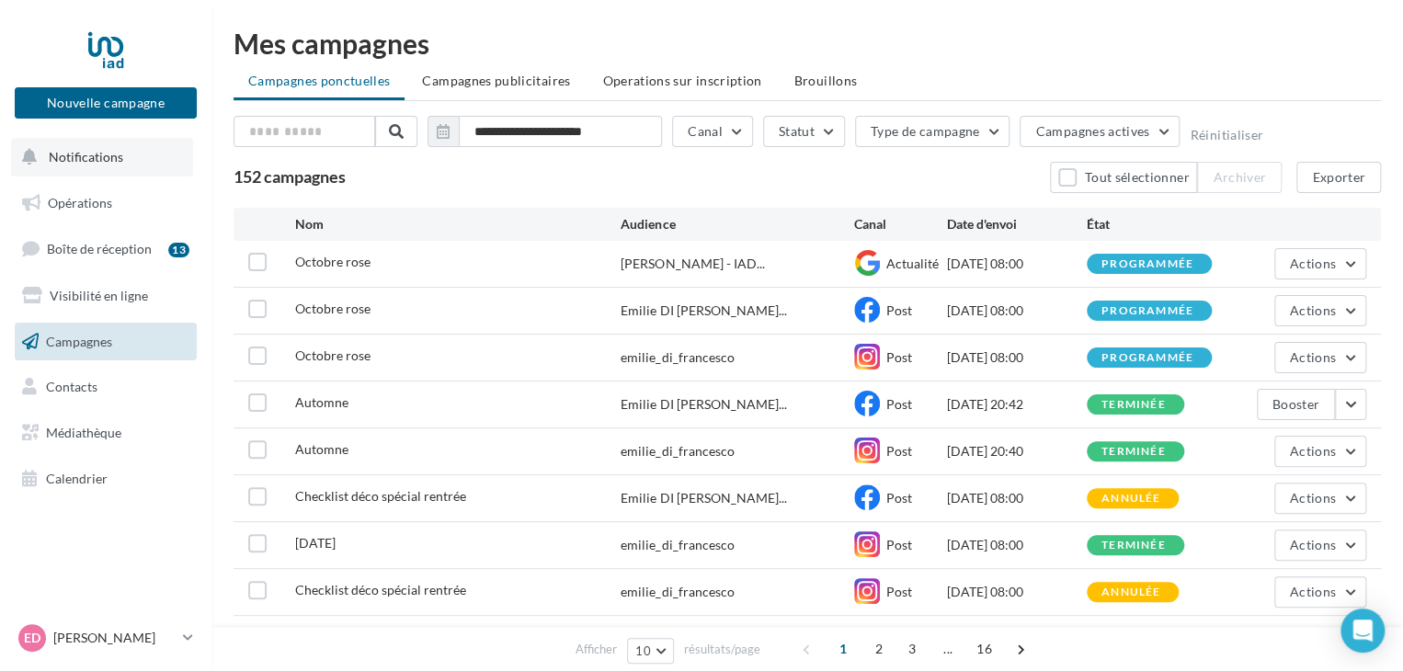
drag, startPoint x: 0, startPoint y: 0, endPoint x: 91, endPoint y: 149, distance: 174.5
click at [91, 149] on span "Notifications" at bounding box center [86, 157] width 74 height 16
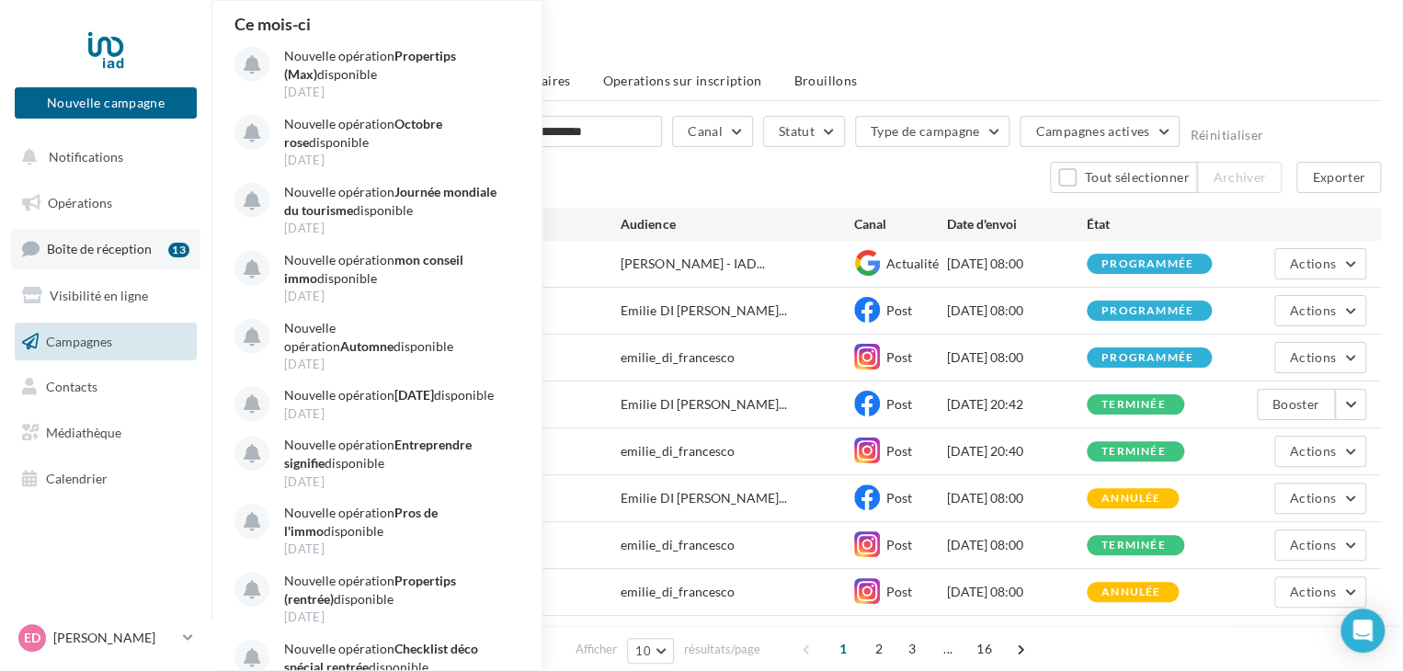
click at [96, 250] on span "Boîte de réception" at bounding box center [99, 249] width 105 height 16
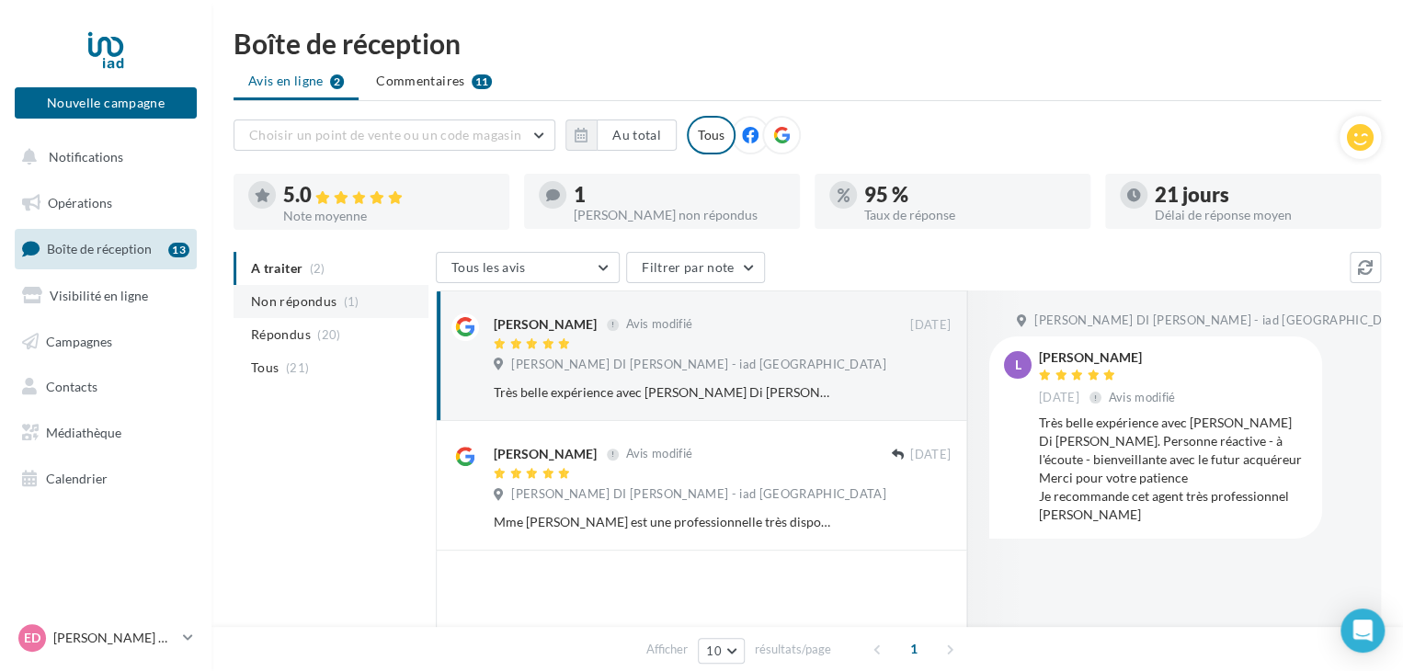
click at [336, 304] on li "Non répondus (1)" at bounding box center [330, 301] width 195 height 33
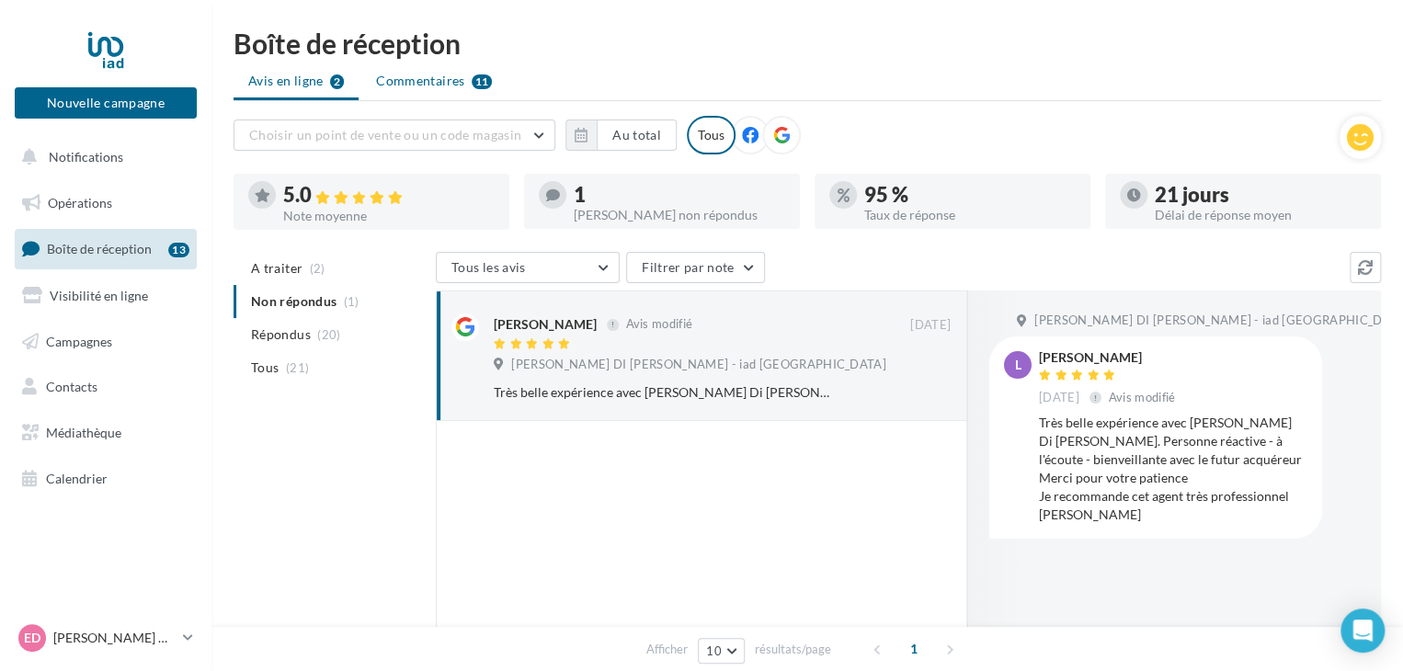
click at [438, 74] on span "Commentaires" at bounding box center [420, 81] width 88 height 18
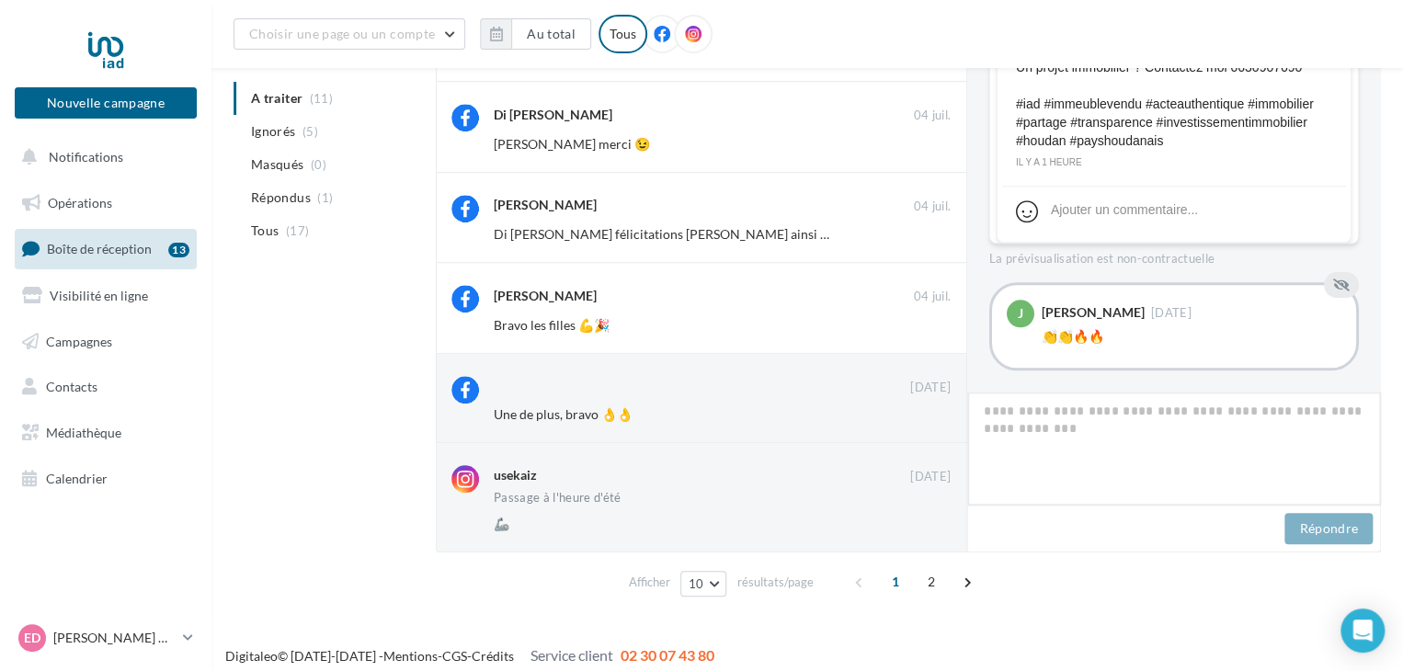
scroll to position [597, 0]
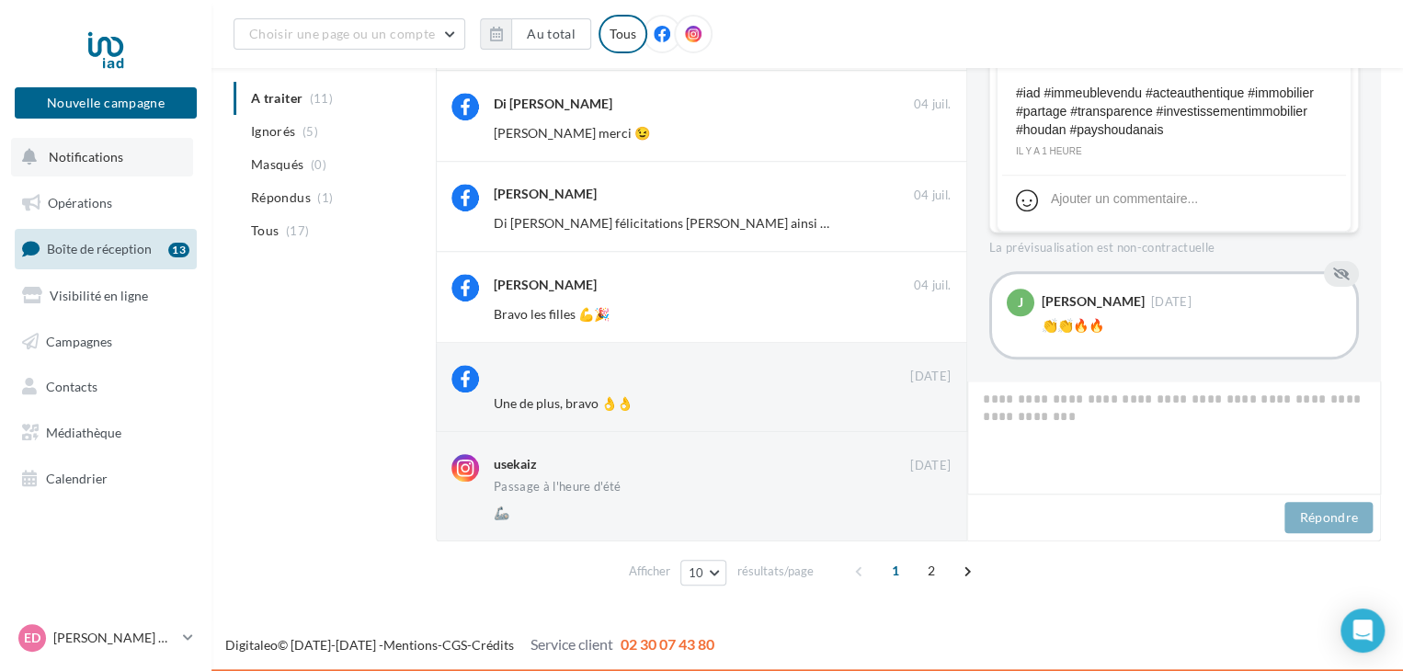
click at [135, 154] on button "Notifications" at bounding box center [102, 157] width 182 height 39
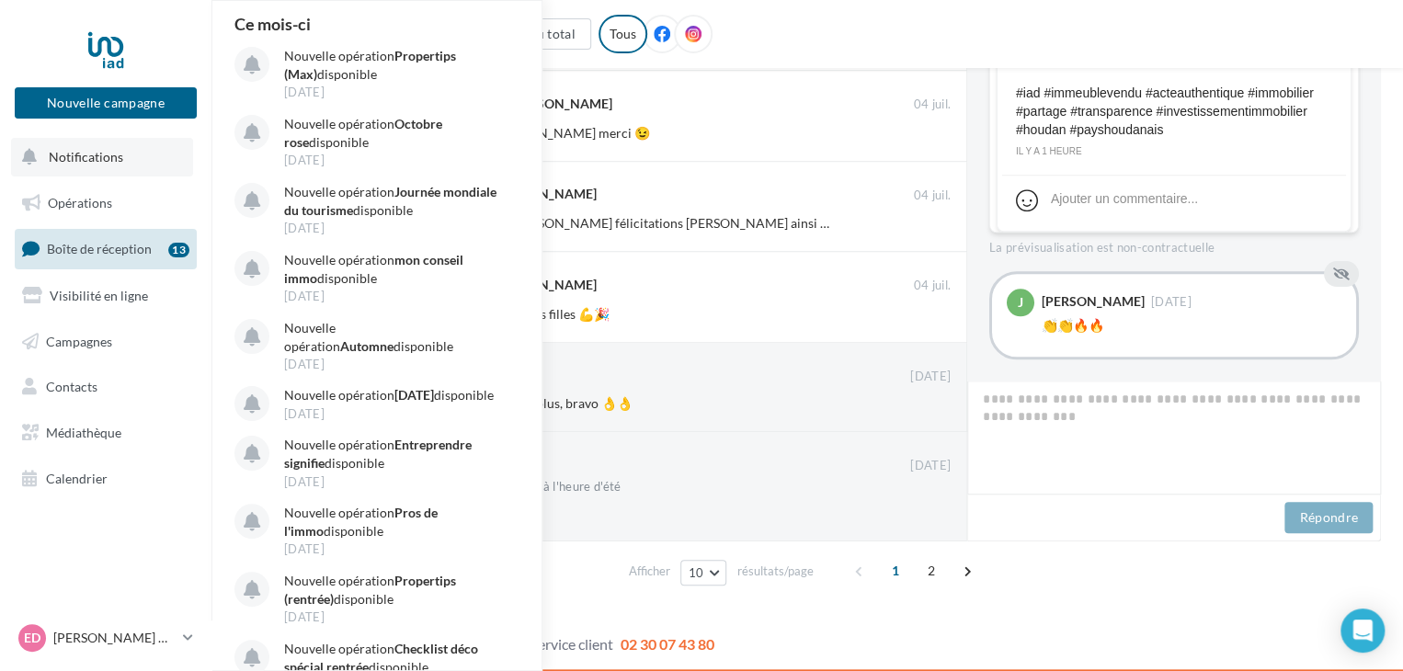
click at [121, 154] on button "Notifications Ce mois-ci Nouvelle opération Propertips (Max) disponible [DATE] …" at bounding box center [102, 157] width 182 height 39
